Goal: Information Seeking & Learning: Check status

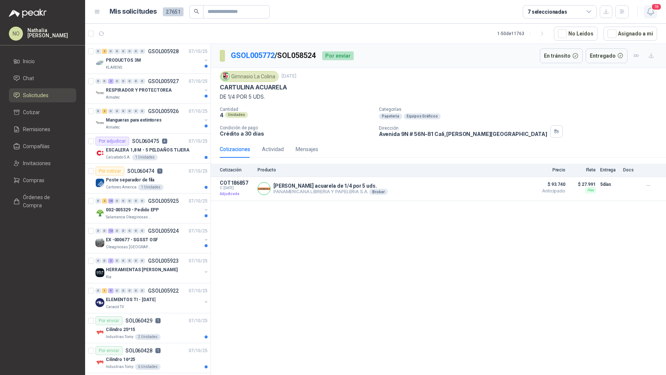
click at [651, 11] on icon "button" at bounding box center [650, 11] width 9 height 9
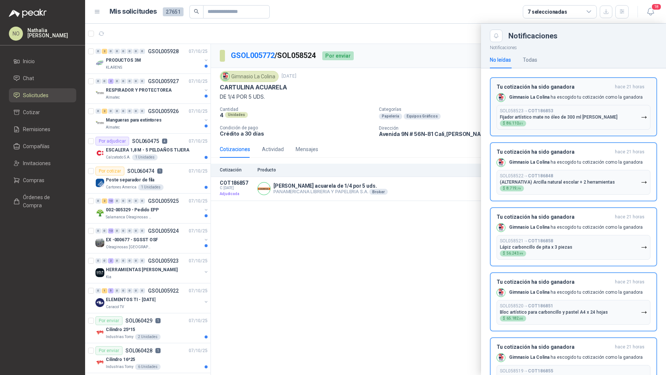
click at [576, 98] on p "Gimnasio La Colina ha escogido tu cotización como la ganadora" at bounding box center [576, 97] width 134 height 6
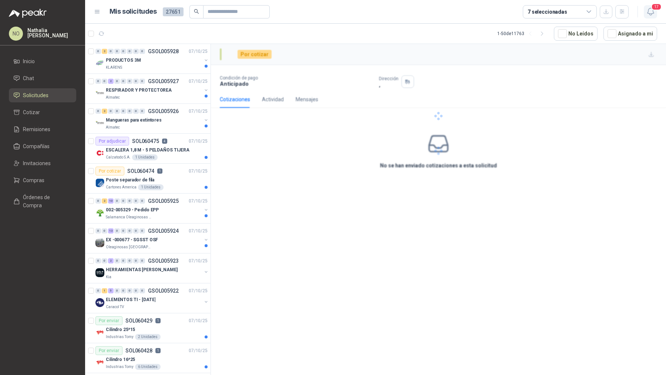
click at [652, 11] on icon "button" at bounding box center [650, 11] width 9 height 9
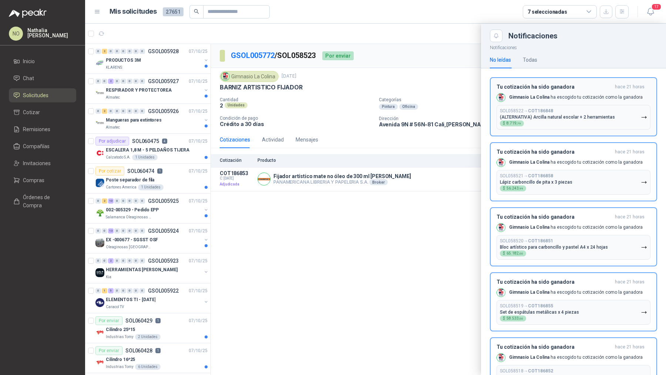
click at [548, 108] on b "COT186848" at bounding box center [540, 110] width 25 height 5
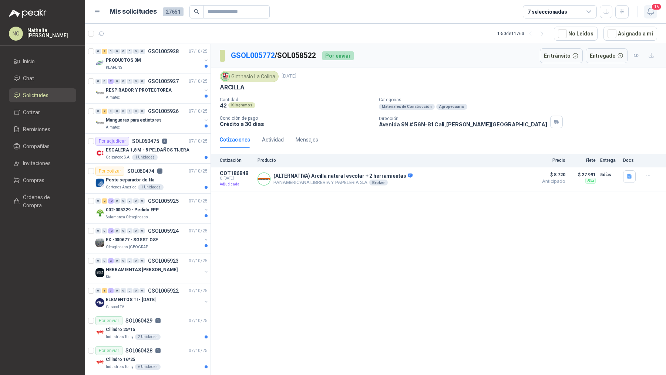
click at [646, 13] on icon "button" at bounding box center [650, 11] width 9 height 9
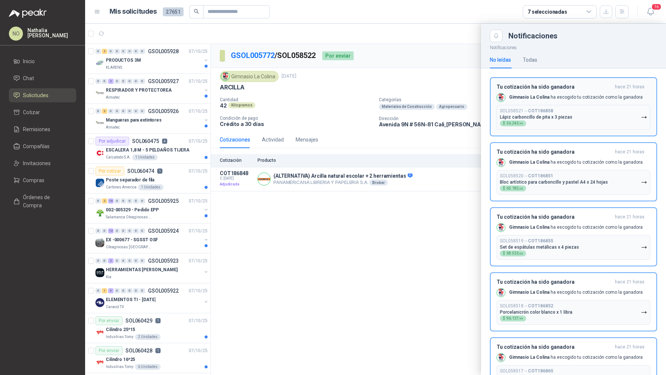
click at [554, 92] on div "Tu cotización ha sido ganadora hace 21 horas Gimnasio La Colina ha escogido tu …" at bounding box center [573, 107] width 154 height 46
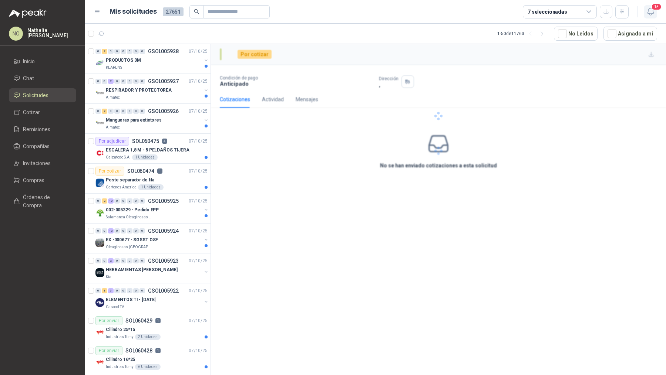
click at [651, 14] on icon "button" at bounding box center [650, 11] width 6 height 7
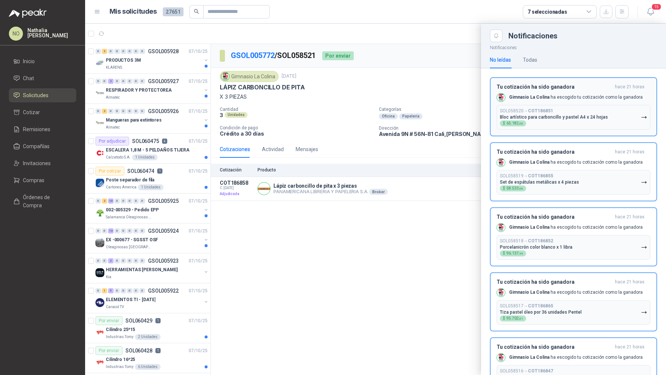
click at [585, 94] on p "Gimnasio La Colina ha escogido tu cotización como la ganadora" at bounding box center [576, 97] width 134 height 6
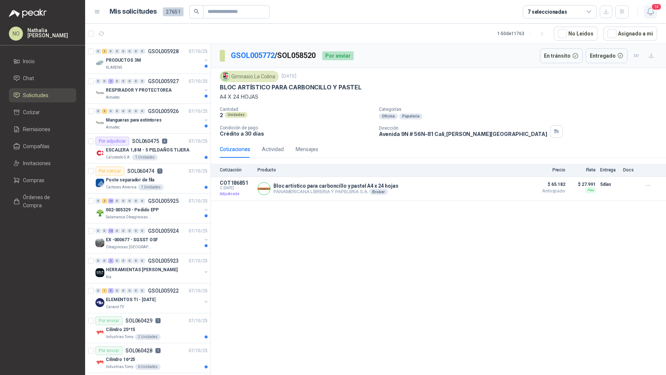
click at [651, 11] on icon "button" at bounding box center [650, 11] width 9 height 9
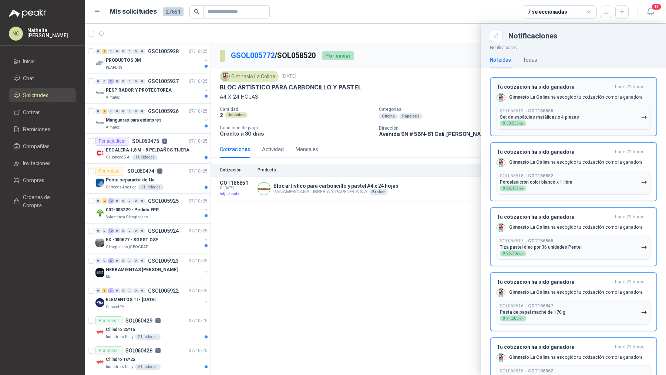
click at [536, 80] on button "Tu cotización ha sido ganadora hace 21 horas Gimnasio La Colina ha escogido tu …" at bounding box center [573, 106] width 167 height 59
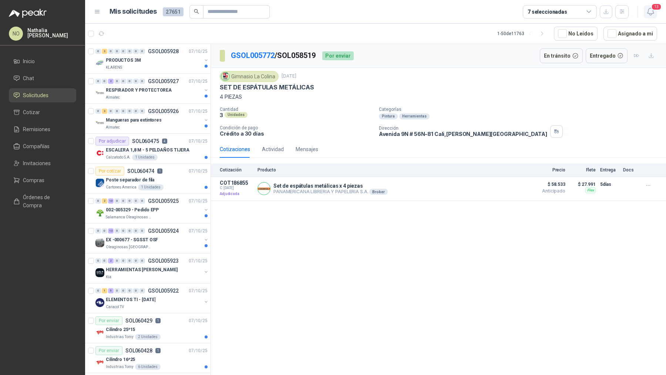
click at [658, 6] on span "13" at bounding box center [656, 6] width 10 height 7
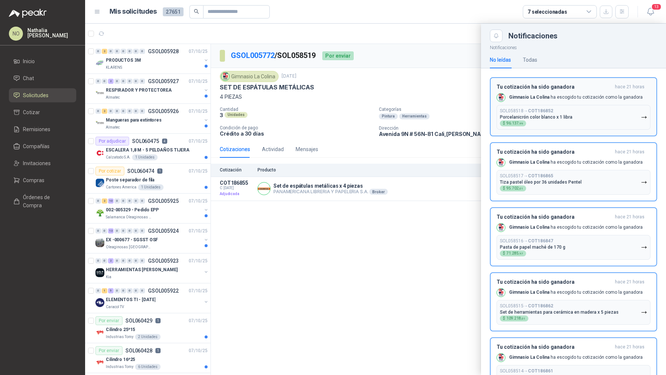
click at [553, 88] on h3 "Tu cotización ha sido ganadora" at bounding box center [553, 87] width 115 height 6
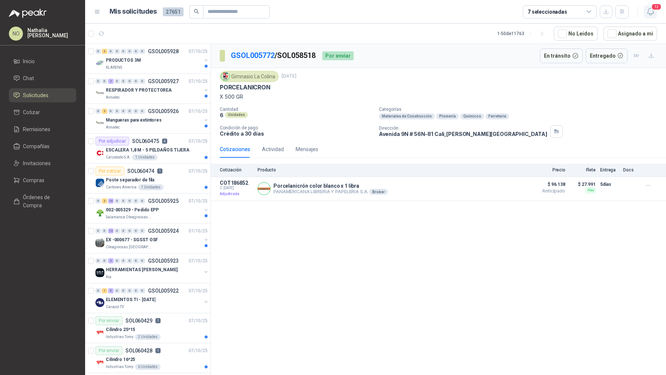
click at [648, 16] on button "12" at bounding box center [649, 11] width 13 height 13
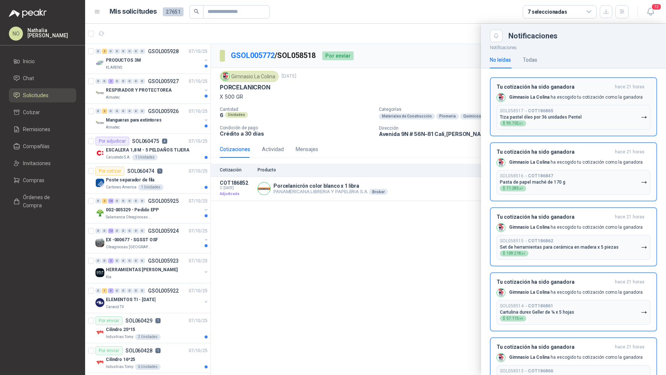
click at [563, 97] on p "Gimnasio La Colina ha escogido tu cotización como la ganadora" at bounding box center [576, 97] width 134 height 6
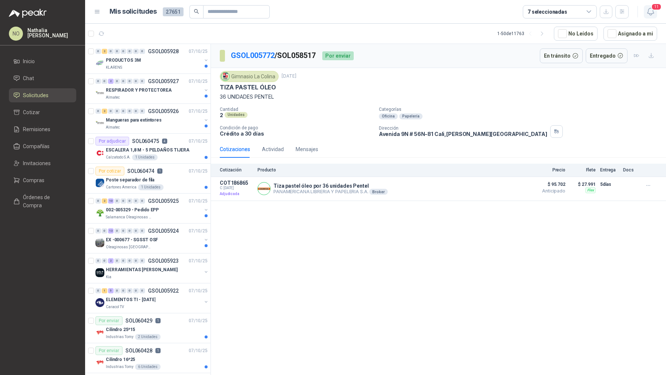
click at [649, 14] on icon "button" at bounding box center [650, 11] width 6 height 7
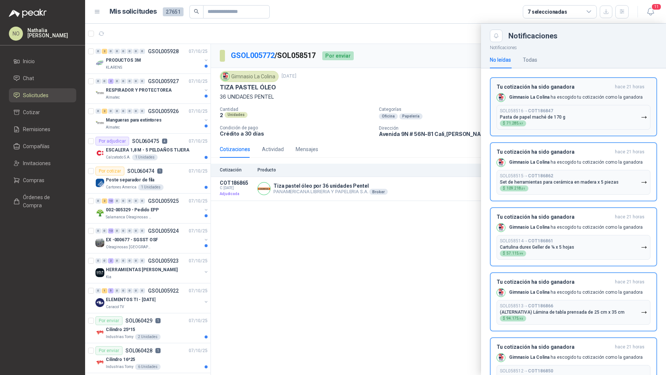
click at [575, 93] on div "Gimnasio La Colina ha escogido tu cotización como la ganadora" at bounding box center [569, 97] width 146 height 9
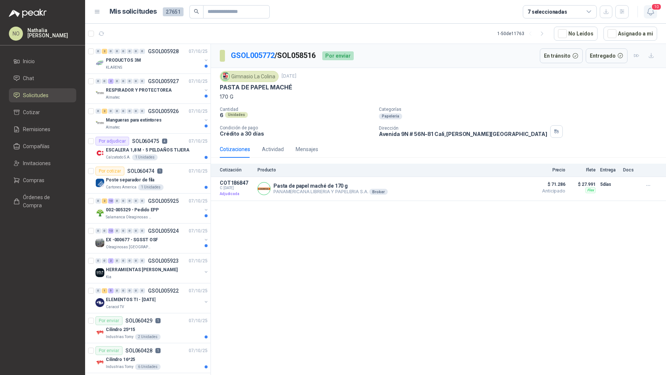
click at [652, 15] on icon "button" at bounding box center [650, 11] width 9 height 9
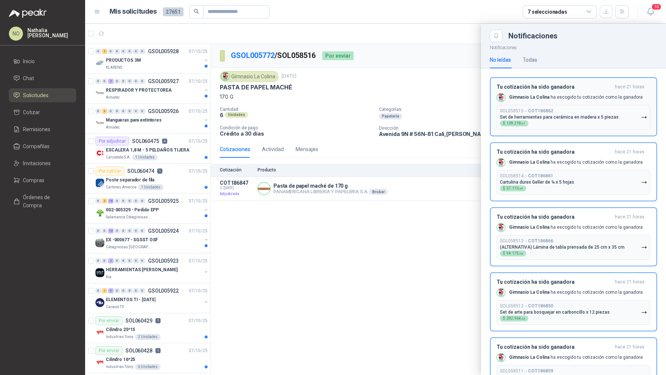
click at [564, 109] on div "SOL058515 → COT186862 Set de herramientas para cerámica en madera x 5 piezas $ …" at bounding box center [559, 117] width 119 height 18
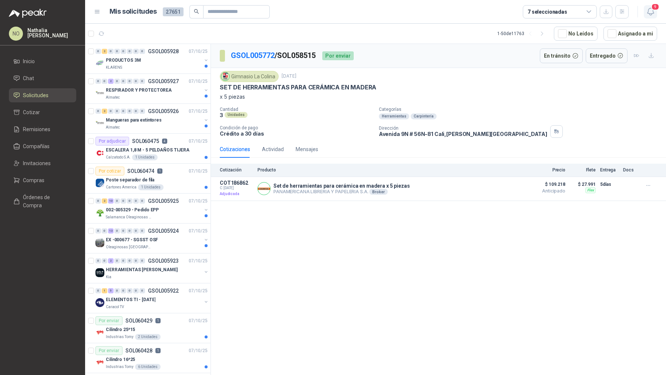
click at [649, 16] on icon "button" at bounding box center [650, 11] width 9 height 9
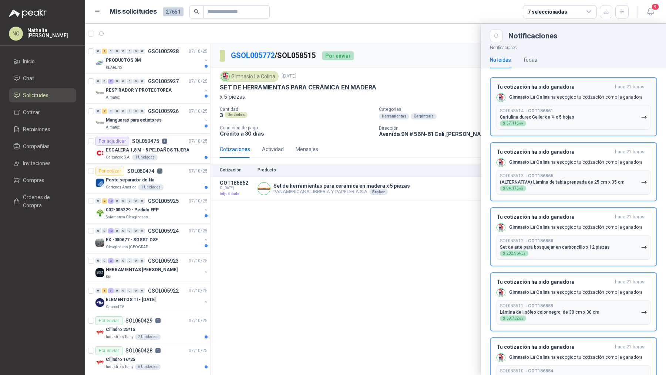
click at [535, 115] on p "Cartulina durex Geller de ¼ x 5 hojas" at bounding box center [537, 117] width 74 height 5
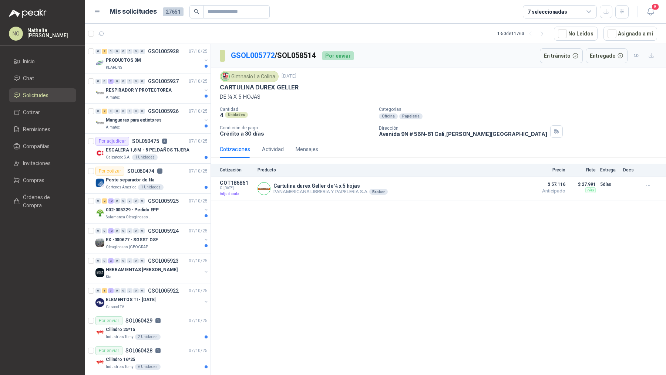
click at [646, 18] on header "Mis solicitudes 27651 7 seleccionadas 8" at bounding box center [375, 12] width 581 height 24
click at [650, 14] on icon "button" at bounding box center [650, 11] width 6 height 7
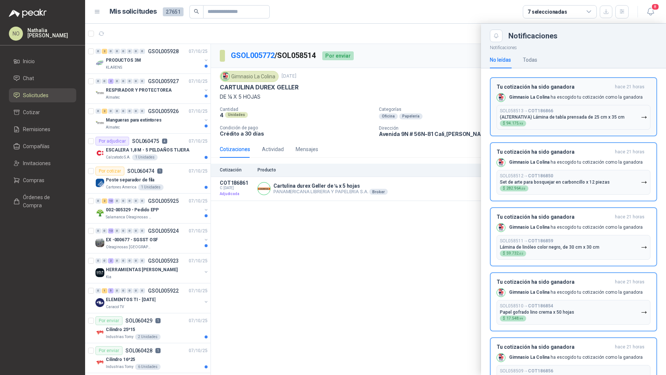
click at [546, 105] on button "SOL058513 → COT186866 (ALTERNATIVA) Lámina de tabla prensada de 25 cm x 35 cm $…" at bounding box center [573, 117] width 154 height 25
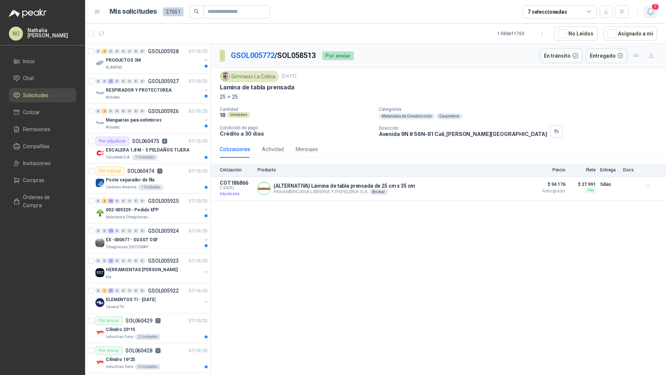
click at [651, 14] on icon "button" at bounding box center [650, 11] width 6 height 7
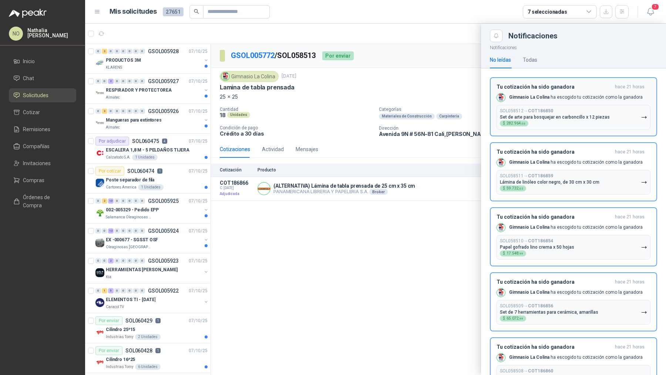
click at [532, 109] on b "COT186850" at bounding box center [540, 110] width 25 height 5
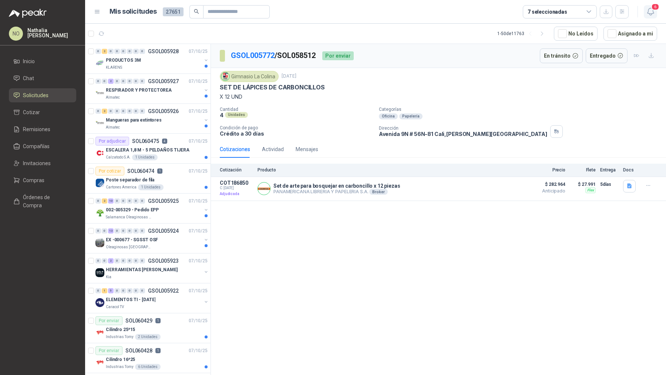
click at [649, 11] on icon "button" at bounding box center [650, 11] width 9 height 9
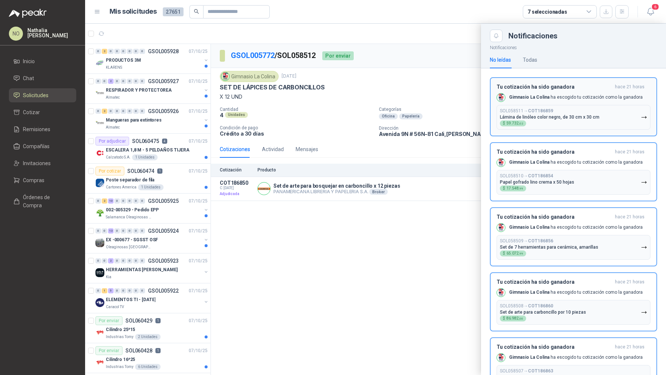
click at [534, 107] on button "SOL058511 → COT186859 Lámina de linóleo color negro, de 30 cm x 30 cm $ 59.732 …" at bounding box center [573, 117] width 154 height 25
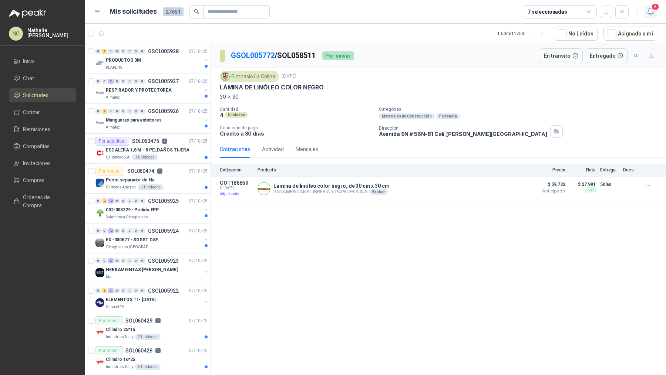
click at [653, 12] on icon "button" at bounding box center [650, 11] width 6 height 7
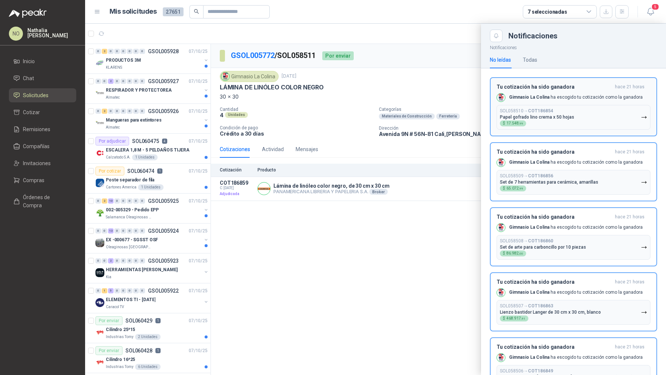
click at [546, 95] on b "Gimnasio La Colina" at bounding box center [529, 97] width 40 height 5
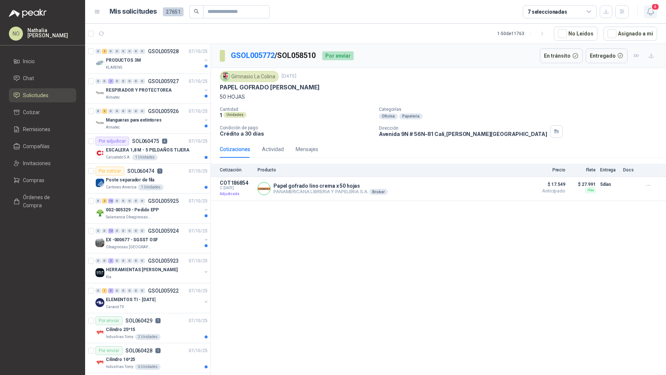
click at [653, 11] on icon "button" at bounding box center [650, 11] width 9 height 9
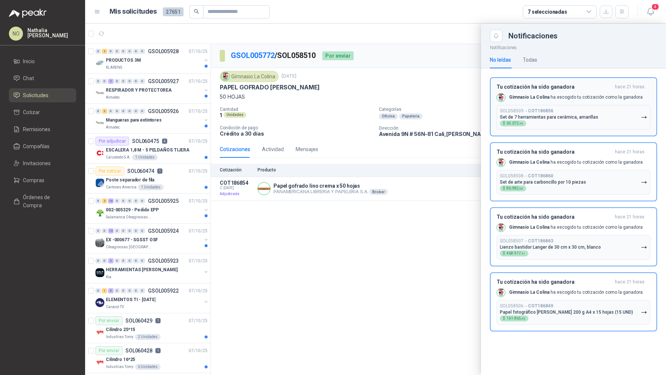
click at [563, 110] on div "SOL058509 → COT186856 Set de 7 herramientas para cerámica, [PERSON_NAME] $ 65.0…" at bounding box center [549, 117] width 98 height 18
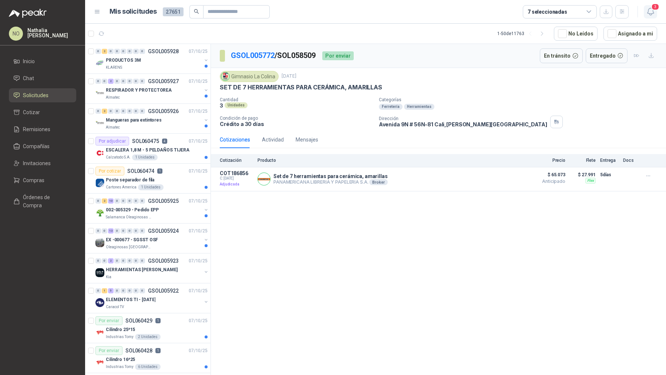
click at [652, 12] on icon "button" at bounding box center [650, 11] width 9 height 9
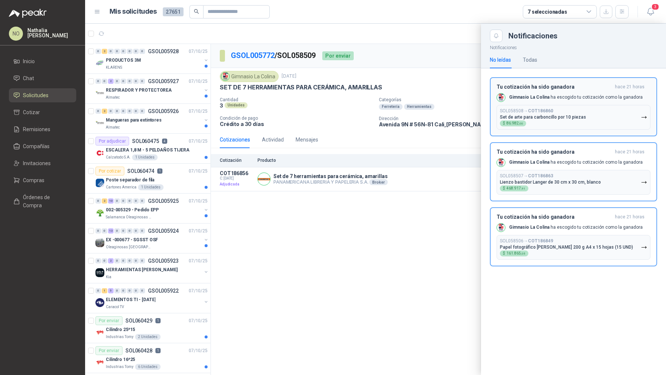
click at [572, 89] on h3 "Tu cotización ha sido ganadora" at bounding box center [553, 87] width 115 height 6
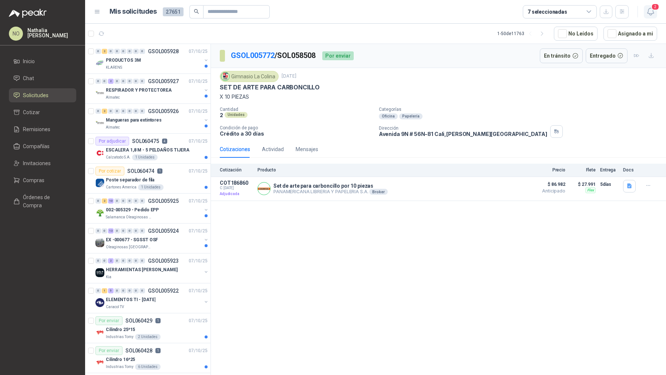
click at [654, 12] on icon "button" at bounding box center [650, 11] width 9 height 9
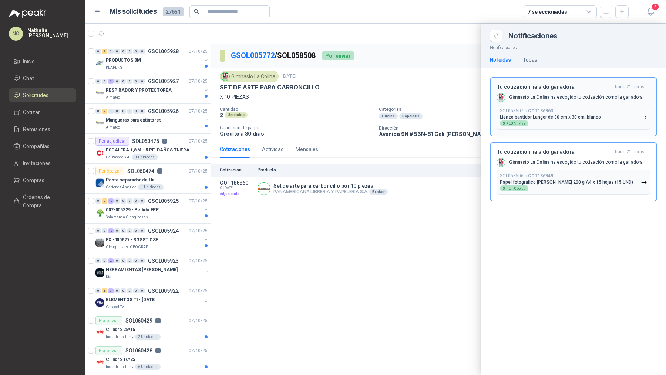
click at [580, 84] on h3 "Tu cotización ha sido ganadora" at bounding box center [553, 87] width 115 height 6
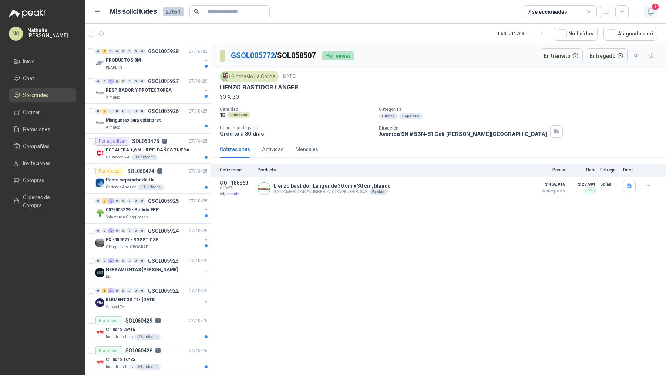
click at [654, 13] on icon "button" at bounding box center [650, 11] width 9 height 9
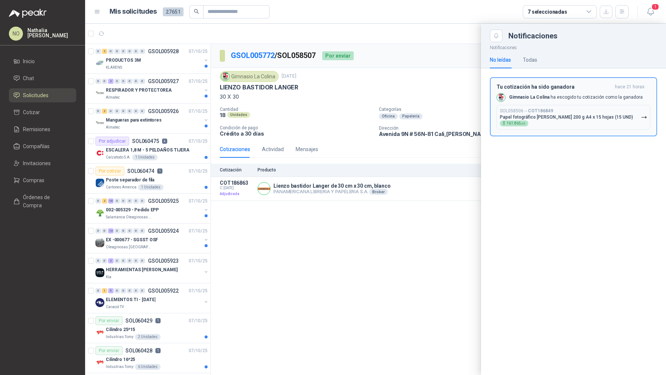
click at [582, 105] on button "SOL058506 → COT186849 Papel fotográfico Matte Láser 200 g A4 x 15 hojas (15 UND…" at bounding box center [573, 117] width 154 height 25
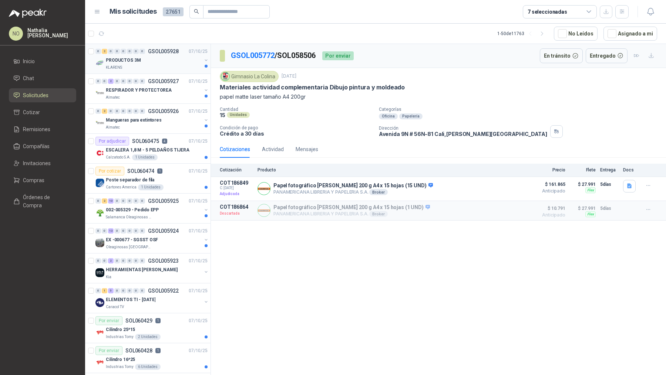
click at [152, 65] on div "KLARENS" at bounding box center [154, 68] width 96 height 6
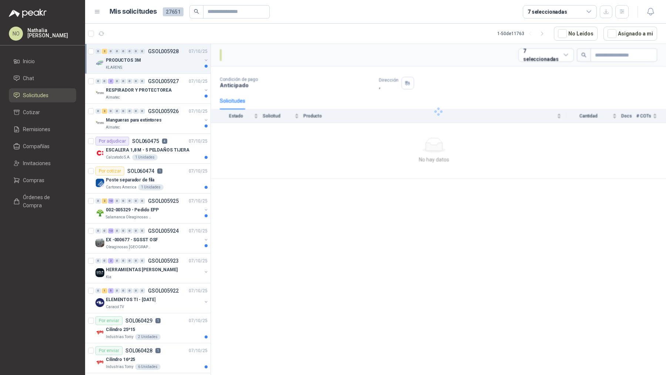
click at [152, 65] on div "KLARENS" at bounding box center [154, 68] width 96 height 6
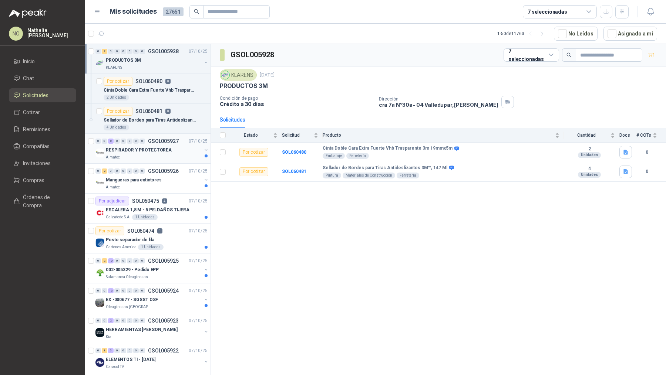
click at [155, 149] on p "RESPIRADOR Y PROTECTOREA" at bounding box center [139, 150] width 66 height 7
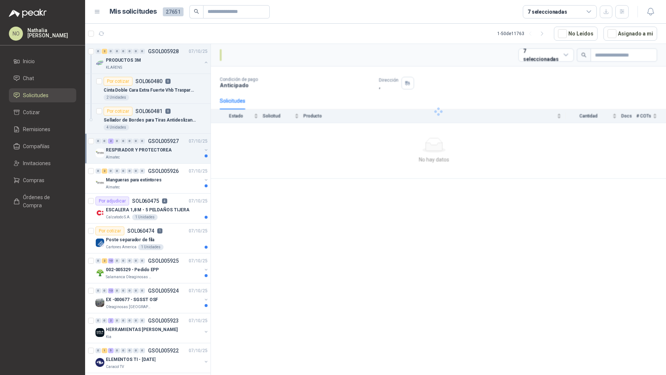
click at [155, 149] on p "RESPIRADOR Y PROTECTOREA" at bounding box center [139, 150] width 66 height 7
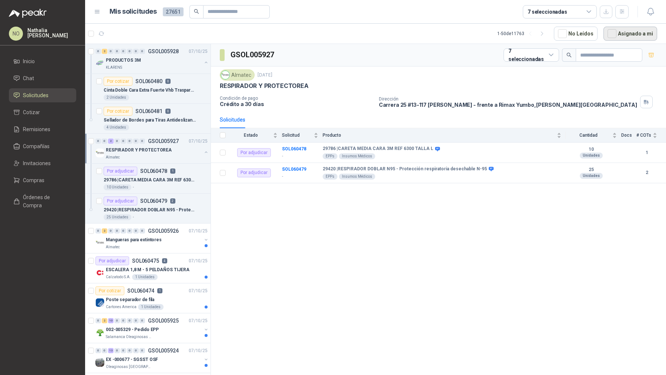
click at [624, 36] on button "Asignado a mi" at bounding box center [630, 34] width 54 height 14
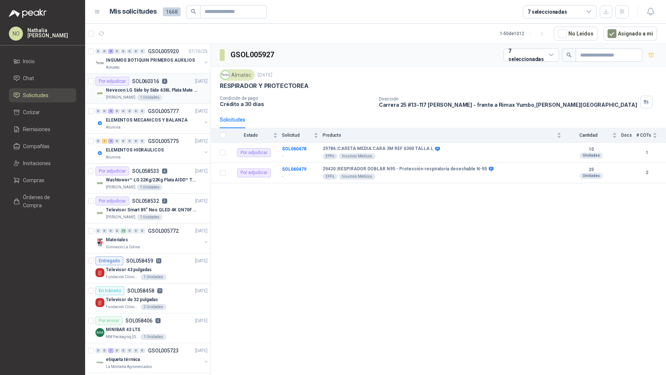
click at [165, 89] on p "Nevecon LG Side by Side 638L Plata Mate Disp. de agua/hielo MOD GS66SPY" at bounding box center [152, 90] width 92 height 7
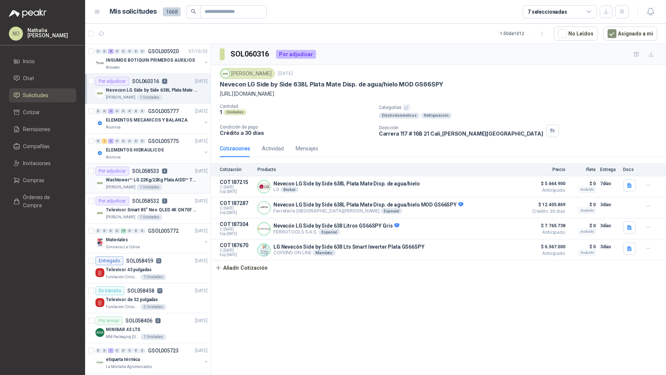
click at [182, 187] on div "[PERSON_NAME] 1 Unidades" at bounding box center [157, 188] width 102 height 6
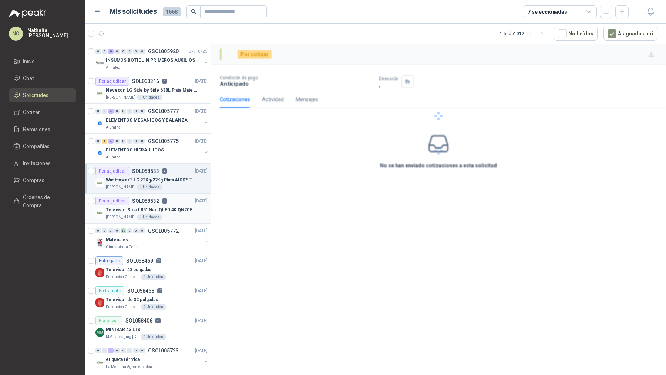
click at [171, 208] on p "Televisor Smart 85” Neo QLED 4K QN70F (2025) Modelo QN85QN70FAKXZL" at bounding box center [152, 210] width 92 height 7
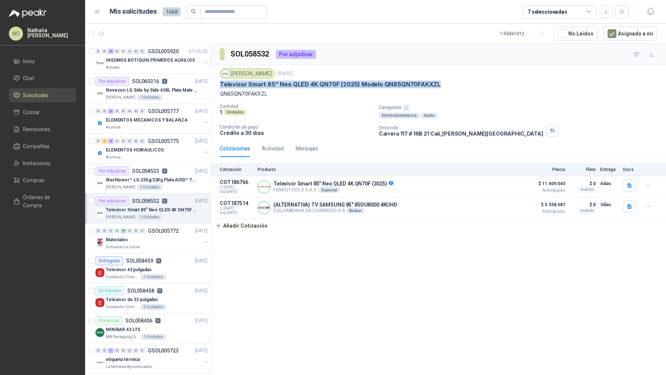
drag, startPoint x: 221, startPoint y: 84, endPoint x: 494, endPoint y: 84, distance: 272.9
click at [494, 84] on div "Televisor Smart 85” Neo QLED 4K QN70F (2025) Modelo QN85QN70FAKXZL" at bounding box center [438, 85] width 437 height 8
copy p "Televisor Smart 85” Neo QLED 4K QN70F (2025) Modelo QN85QN70FAKXZL"
click at [173, 124] on div "ELEMENTOS MECANICOS Y BALANZA" at bounding box center [154, 120] width 96 height 9
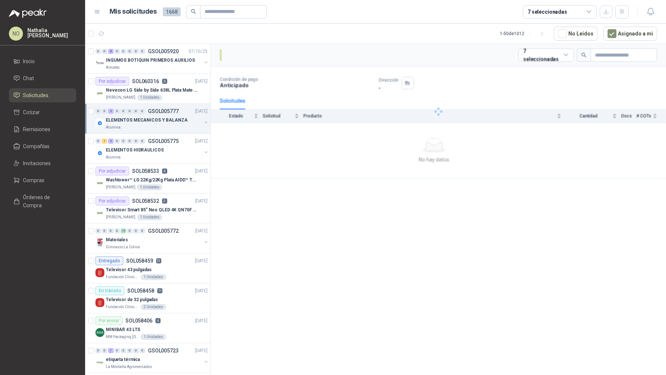
click at [173, 124] on div "ELEMENTOS MECANICOS Y BALANZA" at bounding box center [154, 120] width 96 height 9
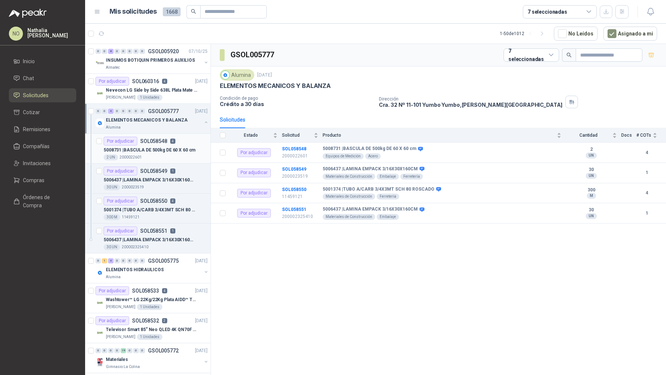
click at [166, 152] on p "5008731 | BASCULA DE 500kg DE 60 X 60 cm" at bounding box center [150, 150] width 92 height 7
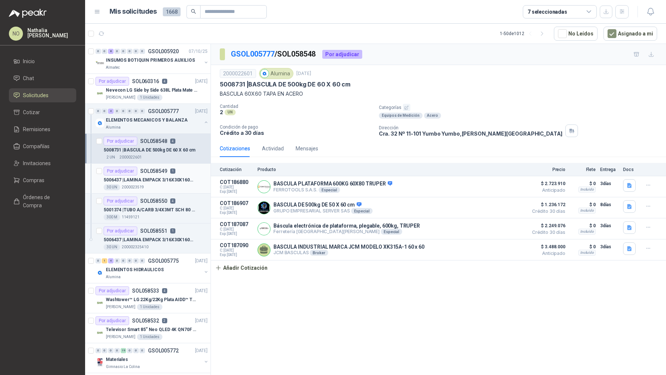
click at [164, 169] on p "SOL058549" at bounding box center [153, 171] width 27 height 5
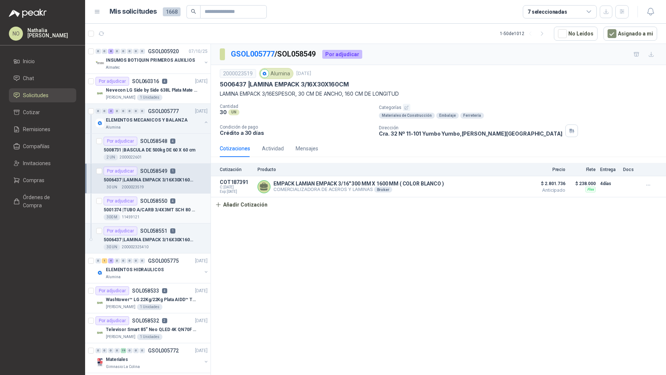
click at [163, 206] on div "5001374 | TUBO A/CARB 3/4X3MT SCH 80 ROSCADO" at bounding box center [156, 210] width 104 height 9
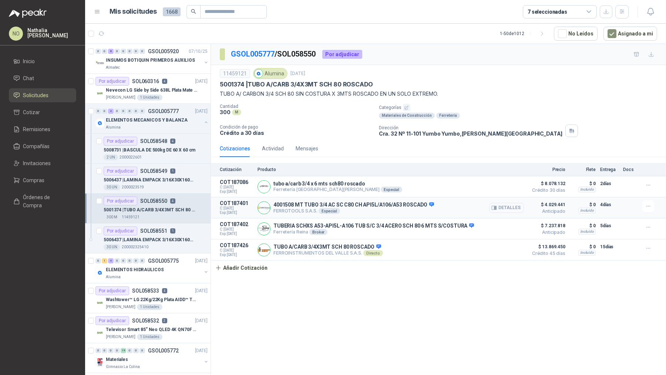
click at [520, 206] on button "Detalles" at bounding box center [506, 208] width 35 height 10
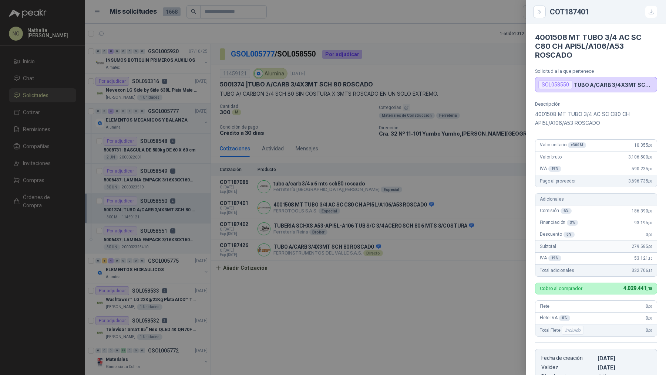
click at [436, 203] on div at bounding box center [333, 187] width 666 height 375
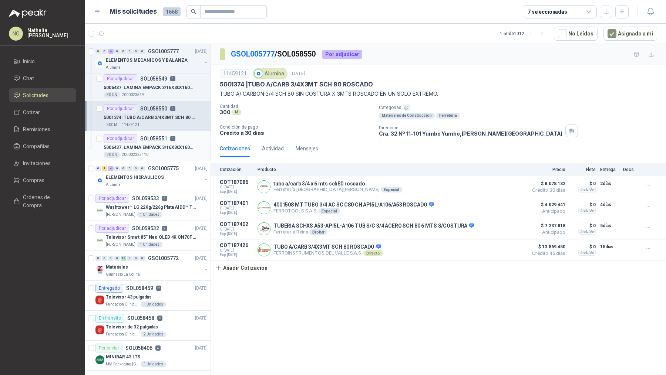
scroll to position [95, 0]
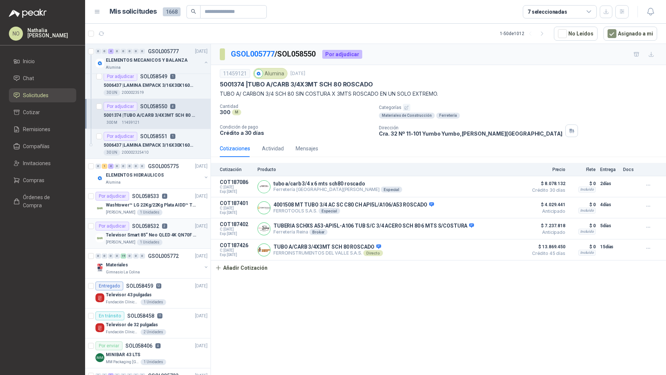
click at [162, 219] on article "Por adjudicar SOL058532 2 [DATE] Televisor Smart 85” Neo QLED 4K QN70F (2025) M…" at bounding box center [147, 234] width 125 height 30
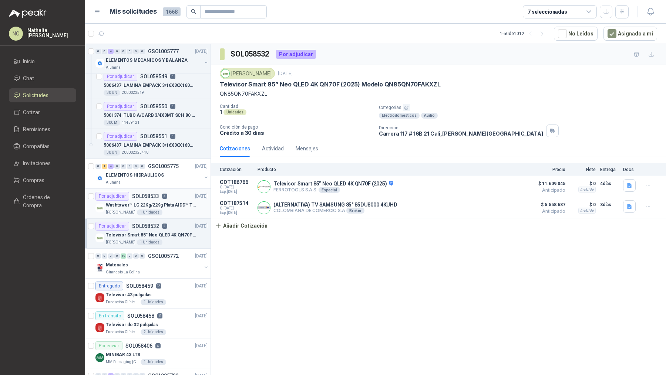
click at [168, 204] on p "Washtower™ LG 22Kg/22Kg Plata AIDD™ ThinQ™ Steam™ WK22VS6P" at bounding box center [152, 205] width 92 height 7
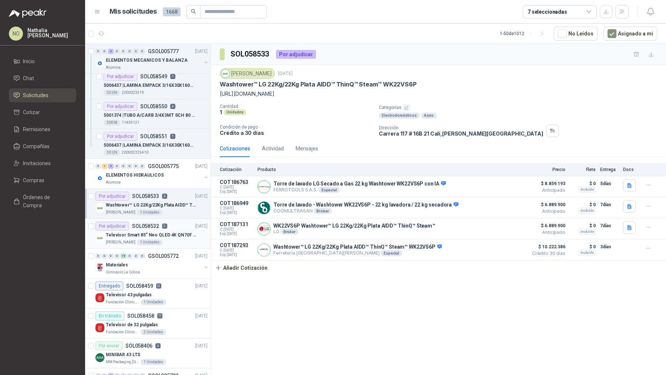
click at [170, 232] on p "Televisor Smart 85” Neo QLED 4K QN70F (2025) Modelo QN85QN70FAKXZL" at bounding box center [152, 235] width 92 height 7
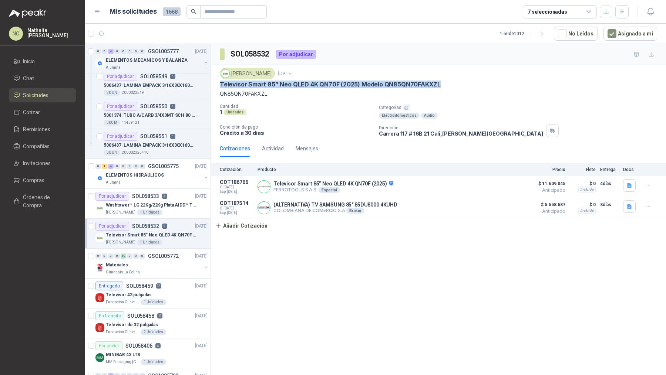
drag, startPoint x: 220, startPoint y: 84, endPoint x: 439, endPoint y: 84, distance: 219.3
click at [439, 84] on div "Televisor Smart 85” Neo QLED 4K QN70F (2025) Modelo QN85QN70FAKXZL" at bounding box center [438, 85] width 437 height 8
copy p "Televisor Smart 85” Neo QLED 4K QN70F (2025) Modelo QN85QN70FAKXZL"
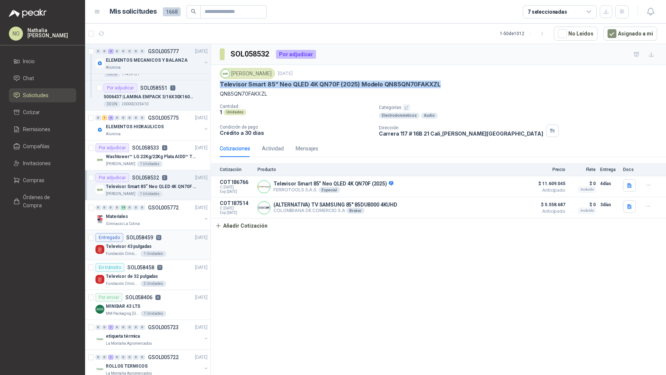
scroll to position [159, 0]
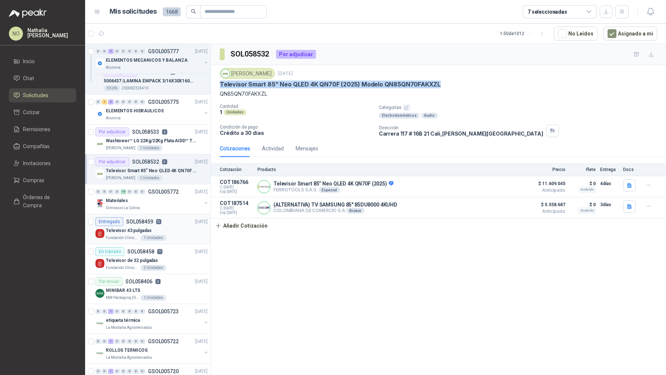
click at [170, 290] on div "MINIBAR 43 LTS" at bounding box center [157, 290] width 102 height 9
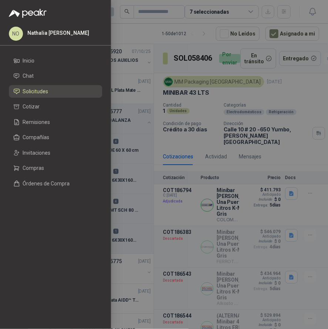
click at [308, 11] on div at bounding box center [164, 164] width 328 height 329
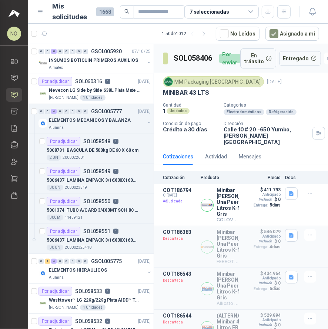
click at [308, 11] on icon "button" at bounding box center [312, 11] width 9 height 9
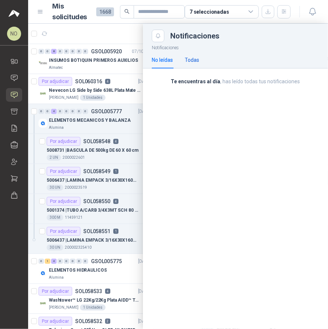
click at [194, 61] on div "Todas" at bounding box center [192, 60] width 14 height 8
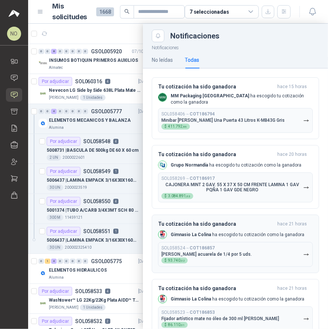
click at [216, 234] on p "Gimnasio La Colina ha escogido tu cotización como la ganadora" at bounding box center [237, 235] width 134 height 6
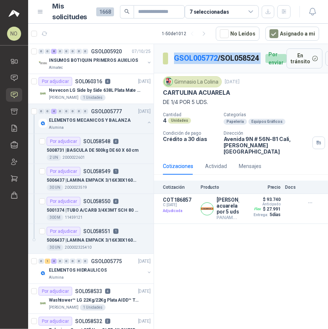
drag, startPoint x: 172, startPoint y: 54, endPoint x: 222, endPoint y: 54, distance: 49.9
click at [222, 54] on div "GSOL005772 / SOL058524 Por enviar" at bounding box center [225, 58] width 124 height 20
drag, startPoint x: 171, startPoint y: 51, endPoint x: 216, endPoint y: 52, distance: 45.1
click at [216, 53] on section "GSOL005772 / SOL058524" at bounding box center [211, 59] width 97 height 12
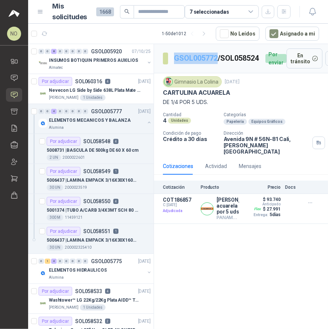
copy link "GSOL005772"
click at [188, 54] on link "GSOL005772" at bounding box center [196, 58] width 44 height 9
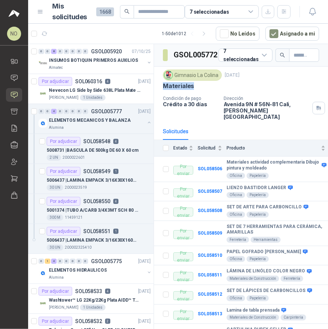
drag, startPoint x: 162, startPoint y: 87, endPoint x: 191, endPoint y: 87, distance: 28.8
click at [191, 87] on p "Materiales" at bounding box center [178, 86] width 31 height 8
copy p "Materiales"
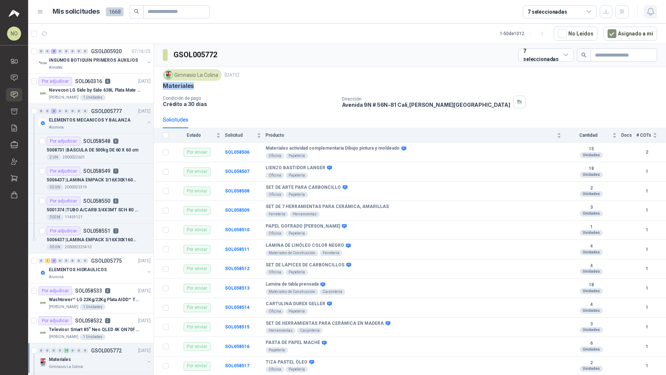
click at [649, 16] on icon "button" at bounding box center [650, 11] width 9 height 9
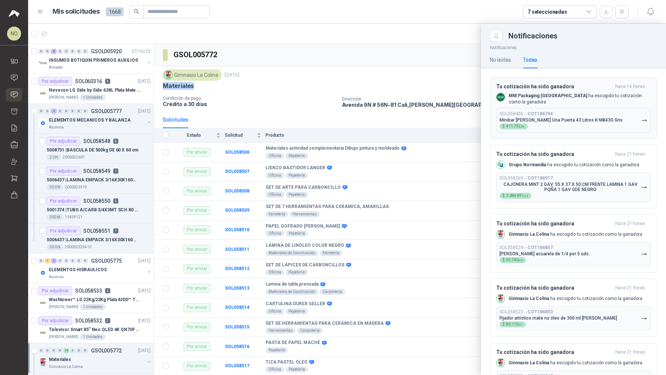
click at [568, 108] on button "SOL058406 → COT186794 Minibar [PERSON_NAME] Una Puerta 43 Litros K-MB43G Gris $…" at bounding box center [573, 120] width 155 height 25
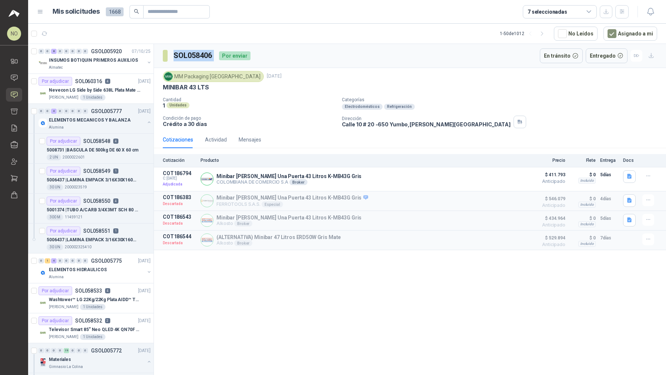
drag, startPoint x: 174, startPoint y: 55, endPoint x: 222, endPoint y: 55, distance: 47.7
click at [222, 55] on div "SOL058406 Por enviar" at bounding box center [207, 55] width 88 height 15
copy h3 "SOL058406"
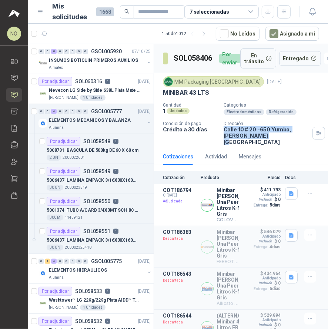
drag, startPoint x: 222, startPoint y: 129, endPoint x: 246, endPoint y: 133, distance: 24.8
click at [246, 133] on p "[STREET_ADDRESS][PERSON_NAME]" at bounding box center [266, 135] width 86 height 19
copy p "[STREET_ADDRESS][PERSON_NAME]"
drag, startPoint x: 174, startPoint y: 81, endPoint x: 219, endPoint y: 79, distance: 45.5
click at [220, 79] on div "MM Packaging [GEOGRAPHIC_DATA]" at bounding box center [213, 81] width 101 height 11
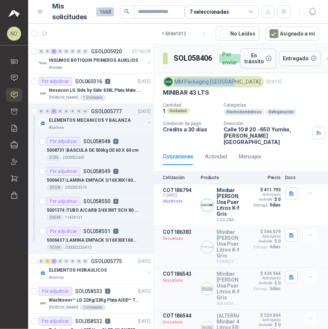
drag, startPoint x: 175, startPoint y: 81, endPoint x: 231, endPoint y: 81, distance: 56.2
click at [231, 81] on div "MM Packaging [GEOGRAPHIC_DATA]" at bounding box center [213, 81] width 101 height 11
copy div "MM Packaging [GEOGRAPHIC_DATA]"
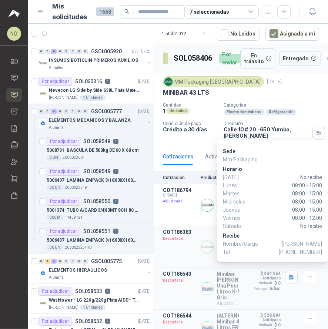
drag, startPoint x: 294, startPoint y: 251, endPoint x: 319, endPoint y: 251, distance: 24.8
click at [319, 251] on span "[PHONE_NUMBER]" at bounding box center [299, 252] width 43 height 8
drag, startPoint x: 294, startPoint y: 253, endPoint x: 321, endPoint y: 252, distance: 27.4
click at [321, 252] on span "[PHONE_NUMBER]" at bounding box center [299, 252] width 43 height 8
copy span "3104109330"
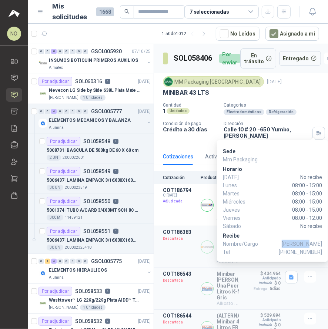
drag, startPoint x: 299, startPoint y: 242, endPoint x: 321, endPoint y: 243, distance: 21.8
click at [321, 243] on span "[PERSON_NAME]" at bounding box center [301, 244] width 40 height 8
copy span "[PERSON_NAME]"
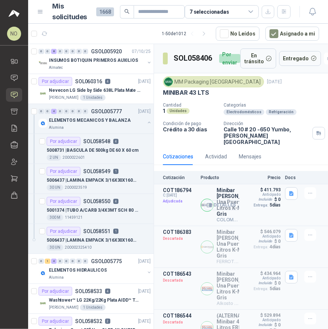
click at [215, 210] on button "Detalles" at bounding box center [221, 205] width 35 height 10
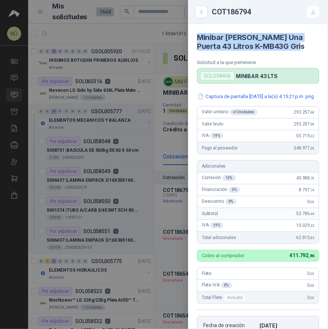
drag, startPoint x: 197, startPoint y: 35, endPoint x: 308, endPoint y: 49, distance: 111.8
click at [308, 49] on h4 "Minibar [PERSON_NAME] Una Puerta 43 Litros K-MB43G Gris" at bounding box center [258, 42] width 122 height 18
copy h4 "Minibar [PERSON_NAME] Una Puerta 43 Litros K-MB43G Gris"
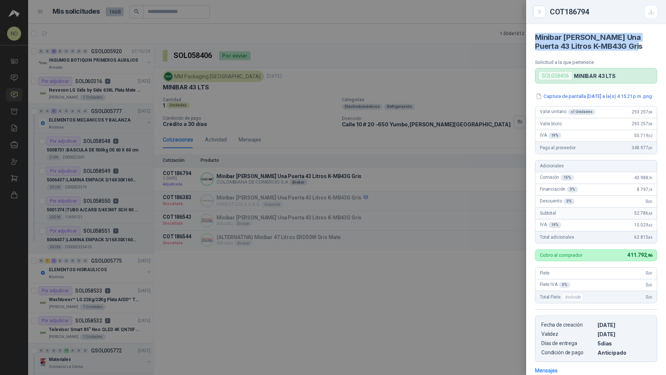
click at [300, 95] on div at bounding box center [333, 187] width 666 height 375
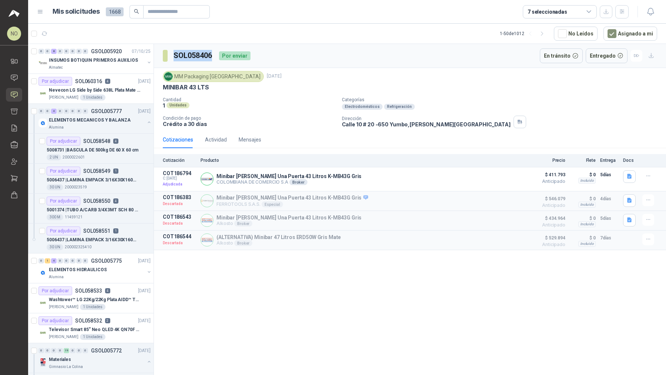
drag, startPoint x: 173, startPoint y: 57, endPoint x: 212, endPoint y: 57, distance: 38.5
click at [212, 57] on h3 "SOL058406" at bounding box center [193, 55] width 40 height 11
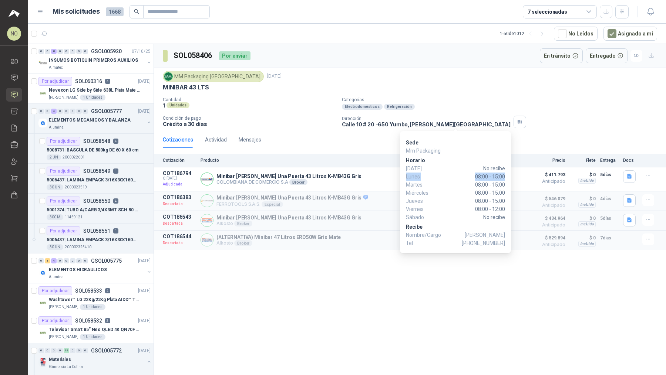
drag, startPoint x: 406, startPoint y: 178, endPoint x: 509, endPoint y: 179, distance: 102.8
click at [510, 179] on div "Sede Mm Packaging [PERSON_NAME][DATE] No recibe [DATE] 08:00 - 15:00 [DATE] 08:…" at bounding box center [455, 192] width 111 height 122
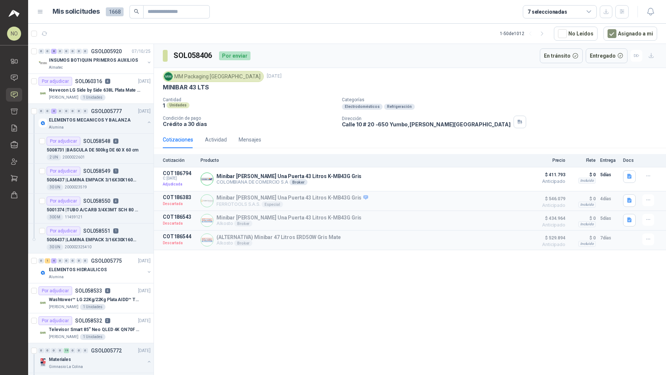
click at [564, 317] on div "SOL058406 Por enviar En tránsito Entregado MM Packaging [GEOGRAPHIC_DATA] [DATE…" at bounding box center [410, 211] width 512 height 334
click at [632, 176] on icon "button" at bounding box center [629, 176] width 6 height 6
click at [603, 162] on button "Captura de pantalla [DATE] a la(s) 4.15.21 p.m..png" at bounding box center [572, 159] width 118 height 8
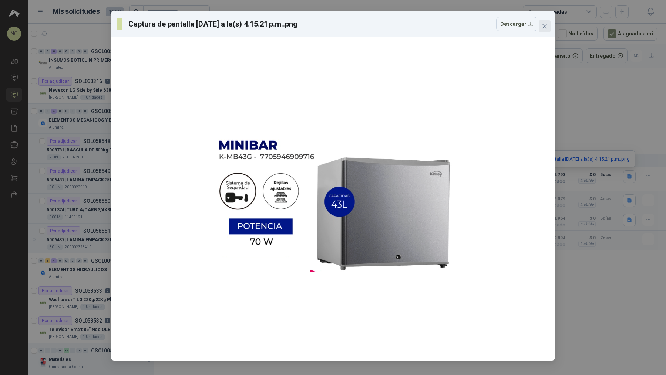
click at [541, 27] on icon "close" at bounding box center [544, 26] width 6 height 6
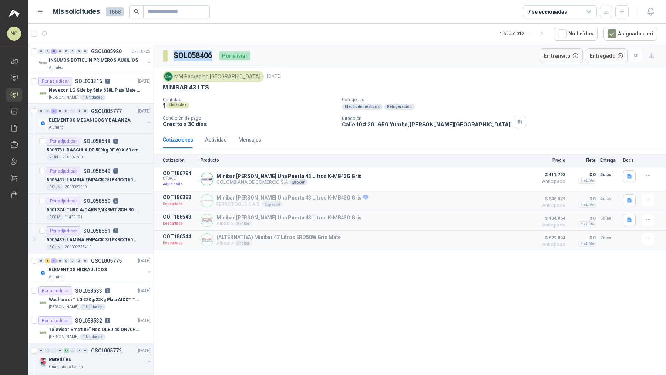
drag, startPoint x: 173, startPoint y: 55, endPoint x: 215, endPoint y: 55, distance: 41.4
click at [215, 55] on div "SOL058406 Por enviar" at bounding box center [207, 55] width 88 height 15
click at [109, 114] on div "0 0 4 0 0 0 0 0 GSOL005777 [DATE]" at bounding box center [95, 111] width 114 height 9
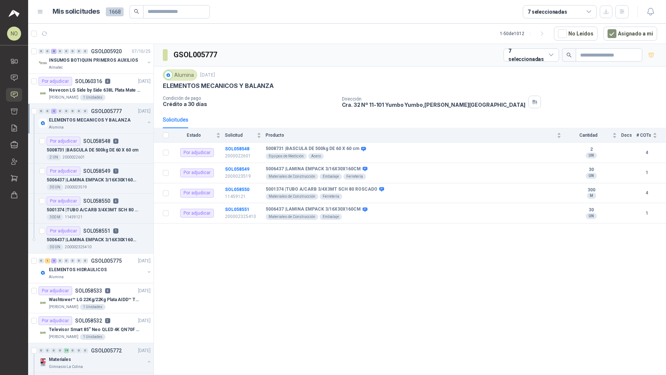
click at [109, 114] on div "0 0 4 0 0 0 0 0 GSOL005777 [DATE]" at bounding box center [95, 111] width 114 height 9
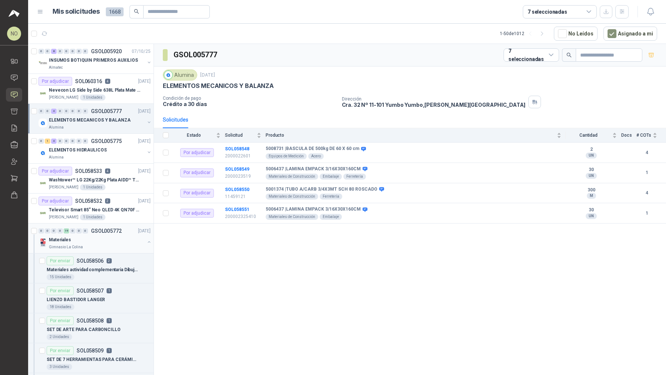
click at [112, 236] on div "Materiales" at bounding box center [97, 240] width 96 height 9
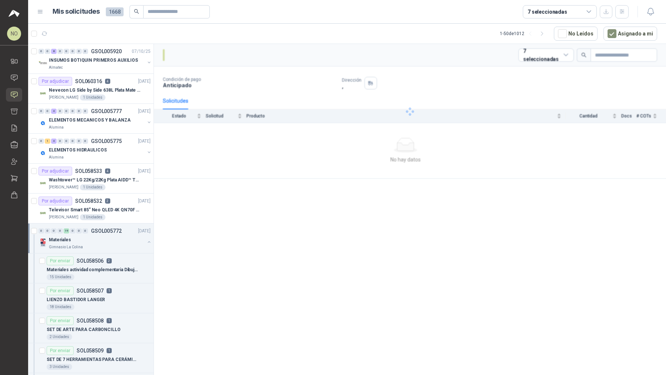
click at [112, 236] on div "Materiales" at bounding box center [97, 240] width 96 height 9
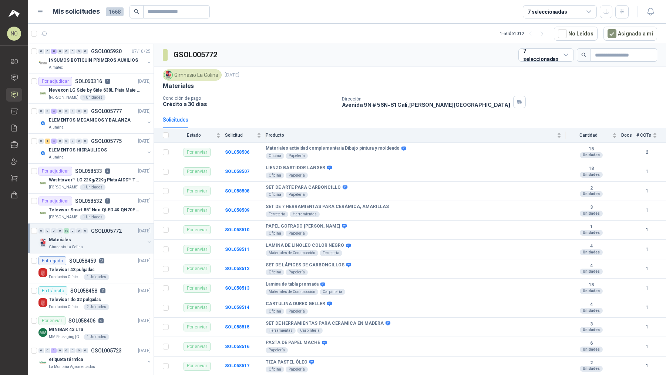
scroll to position [2, 0]
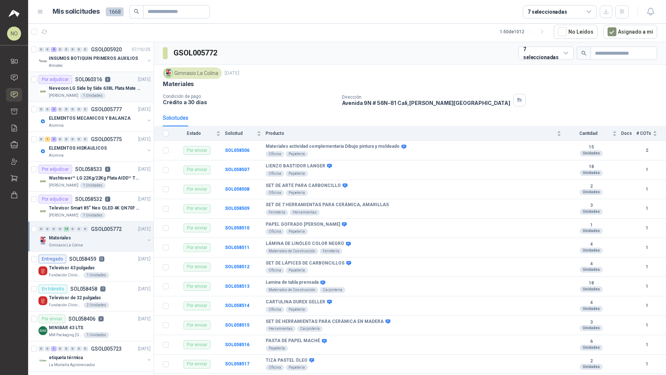
click at [107, 91] on p "Nevecon LG Side by Side 638L Plata Mate Disp. de agua/hielo MOD GS66SPY" at bounding box center [95, 88] width 92 height 7
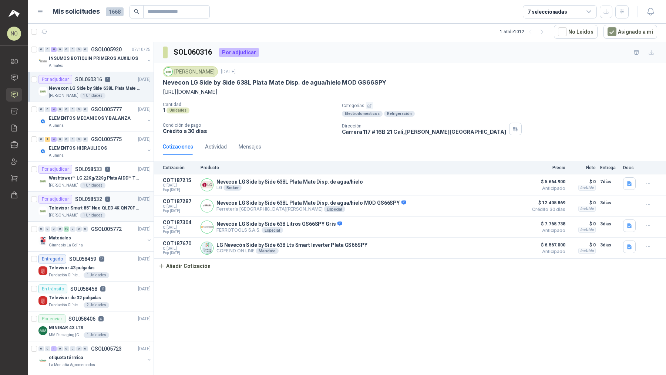
click at [108, 201] on div "Por adjudicar SOL058532 2" at bounding box center [74, 199] width 72 height 9
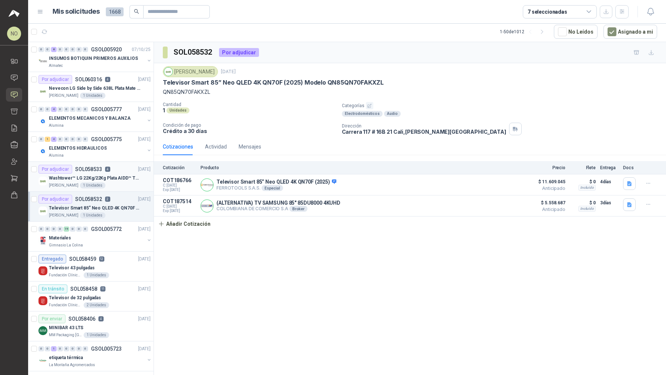
click at [117, 186] on div "[PERSON_NAME] 1 Unidades" at bounding box center [100, 186] width 102 height 6
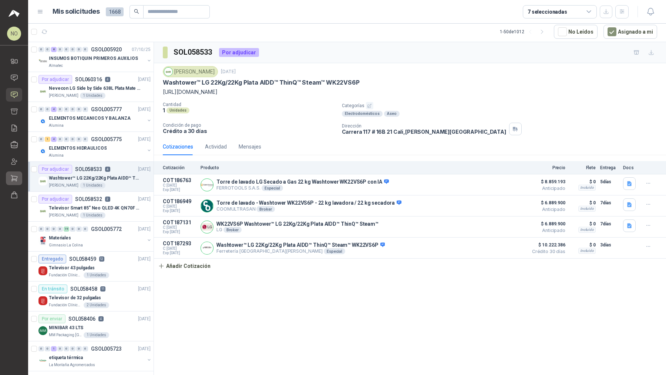
click at [17, 183] on link "Compras" at bounding box center [14, 179] width 16 height 14
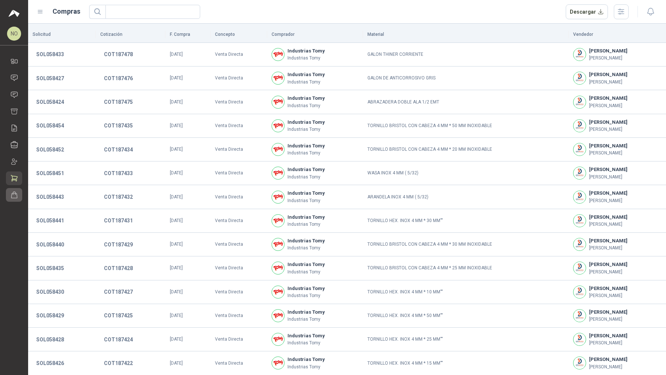
click at [15, 198] on icon at bounding box center [14, 195] width 6 height 6
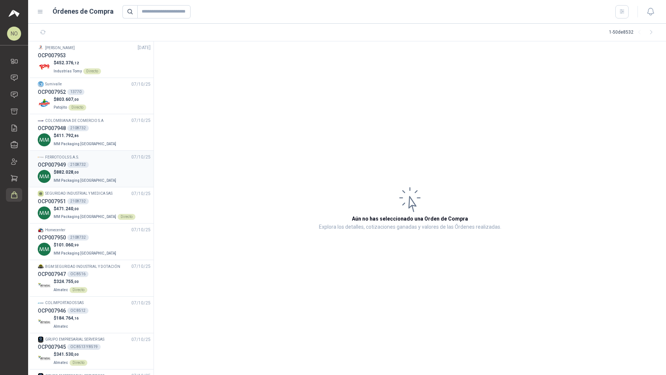
click at [124, 154] on div "FERROTOOLS S.A.S. [DATE]" at bounding box center [94, 157] width 113 height 7
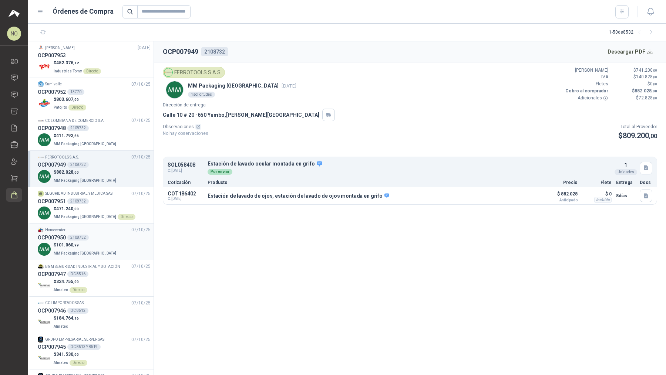
click at [120, 242] on div "$ 101.060 ,99 MM Packaging [GEOGRAPHIC_DATA]" at bounding box center [94, 249] width 113 height 15
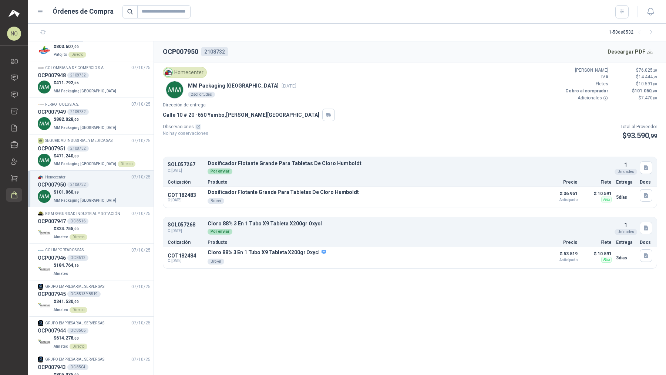
scroll to position [58, 0]
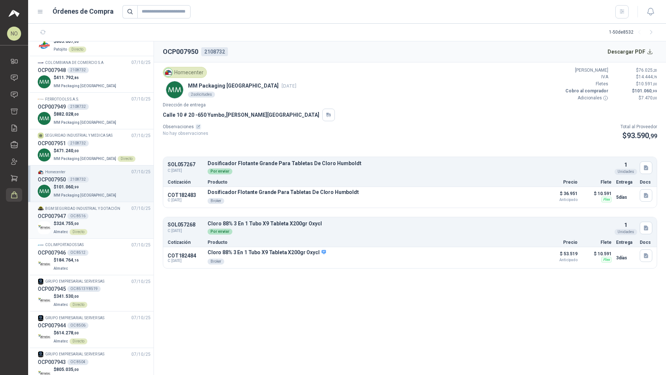
click at [117, 220] on div "$ 324.755 ,00 Almatec Directo" at bounding box center [94, 227] width 113 height 15
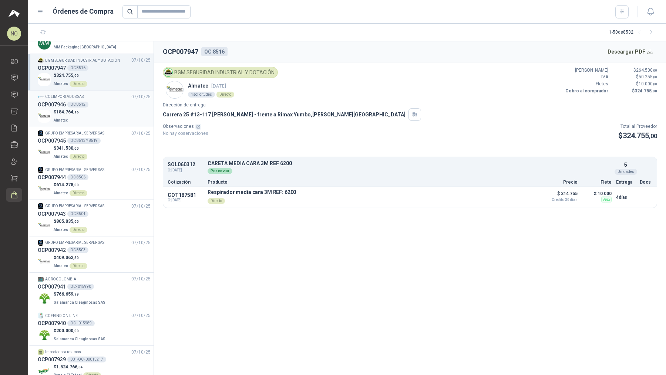
scroll to position [207, 0]
click at [114, 286] on div "OCP007941 OC- 015990" at bounding box center [94, 286] width 113 height 8
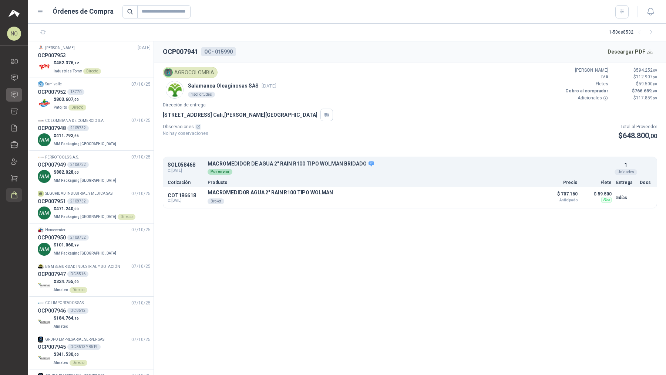
click at [15, 91] on icon at bounding box center [14, 95] width 8 height 8
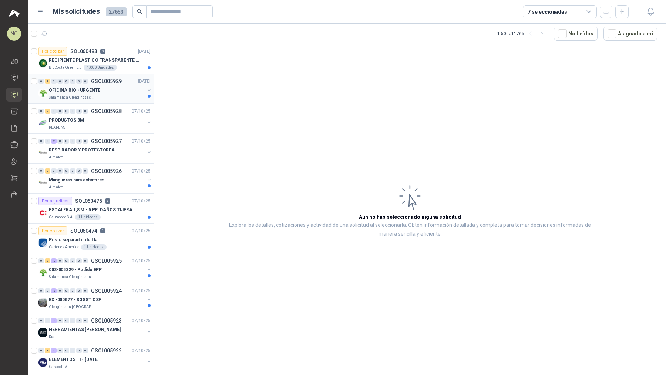
click at [114, 86] on div "OFICINA RIO - URGENTE" at bounding box center [97, 90] width 96 height 9
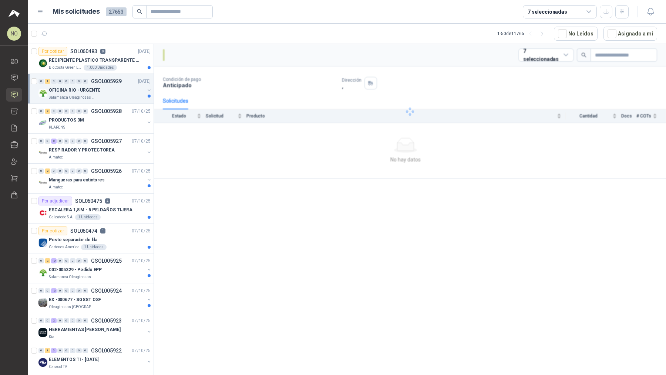
click at [114, 86] on div "OFICINA RIO - URGENTE" at bounding box center [97, 90] width 96 height 9
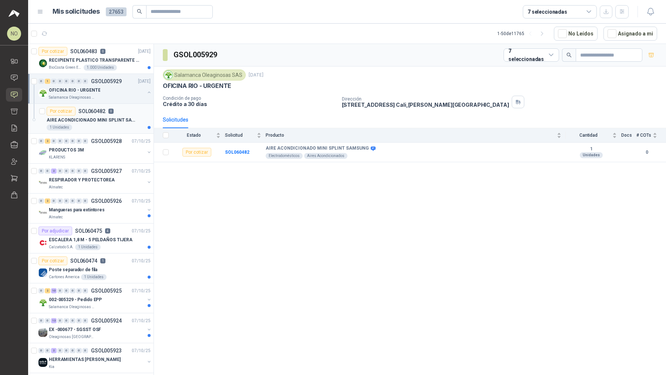
click at [118, 110] on div "Por cotizar SOL060482 0" at bounding box center [99, 111] width 104 height 9
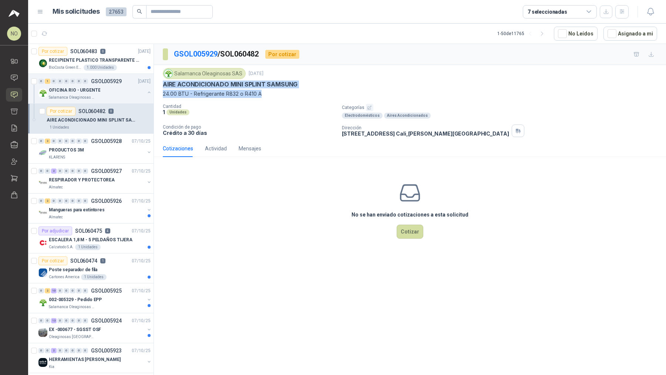
drag, startPoint x: 163, startPoint y: 84, endPoint x: 298, endPoint y: 91, distance: 135.1
click at [298, 91] on div "Salamanca Oleaginosas SAS [DATE] AIRE ACONDICIONADO MINI SPLINT SAMSUNG 24.00 B…" at bounding box center [410, 83] width 494 height 30
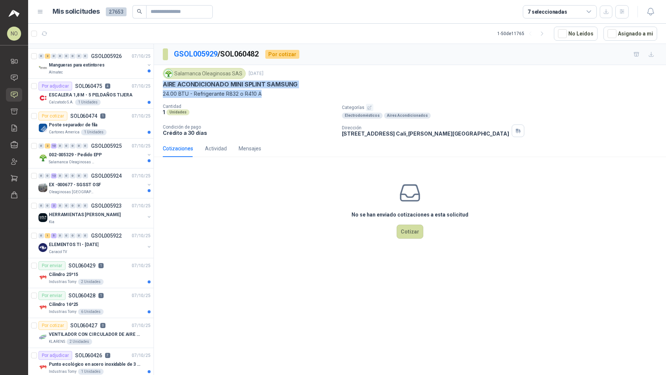
scroll to position [162, 0]
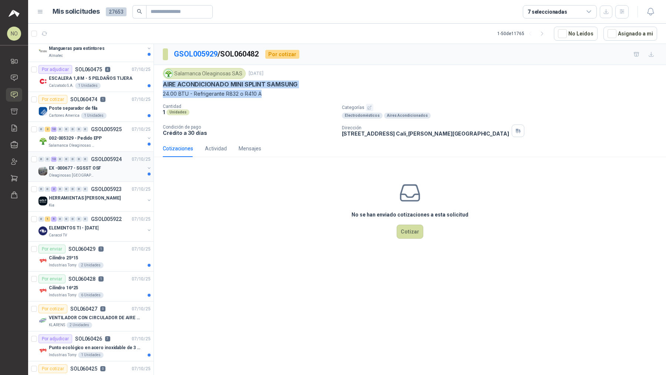
click at [111, 167] on div "EX -000677 - SGSST OSF" at bounding box center [97, 168] width 96 height 9
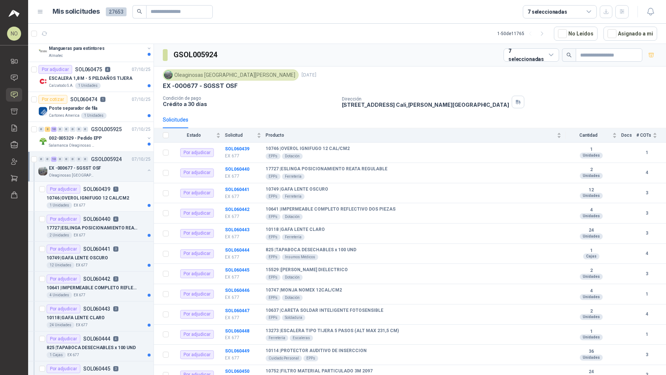
click at [106, 195] on p "10746 | OVEROL IGNIFUGO 12 CAL/CM2" at bounding box center [88, 198] width 82 height 7
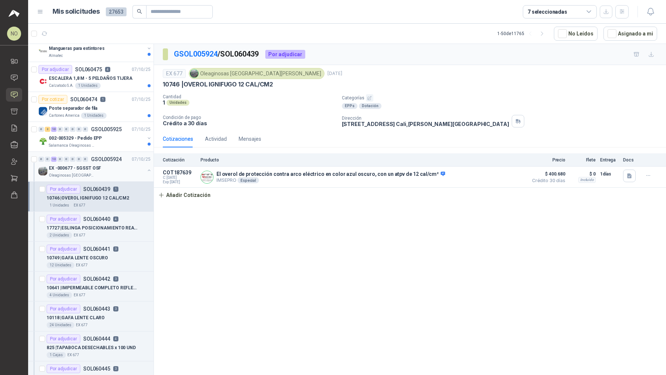
click at [116, 167] on div "EX -000677 - SGSST OSF" at bounding box center [97, 168] width 96 height 9
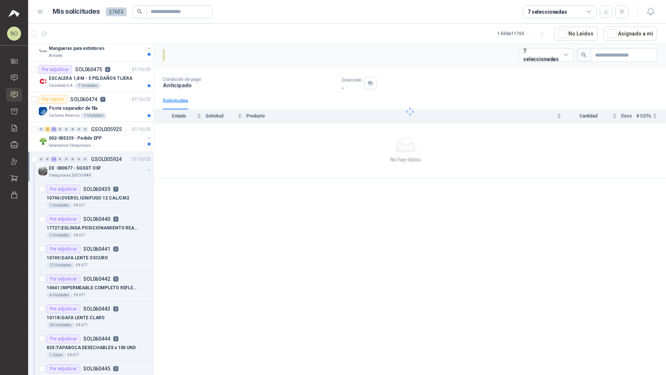
click at [116, 167] on div "EX -000677 - SGSST OSF" at bounding box center [97, 168] width 96 height 9
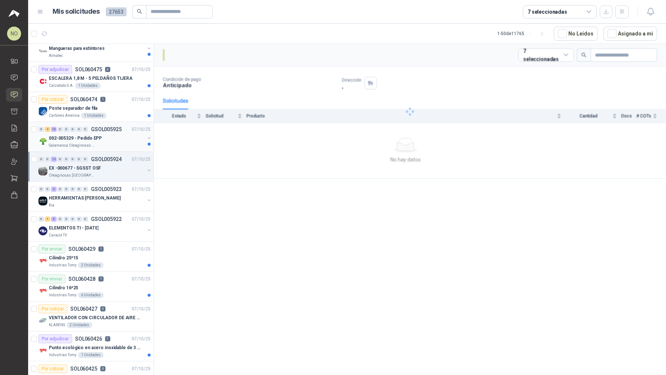
click at [121, 143] on div "Salamanca Oleaginosas SAS" at bounding box center [97, 146] width 96 height 6
click at [118, 107] on div "Poste separador de fila" at bounding box center [100, 108] width 102 height 9
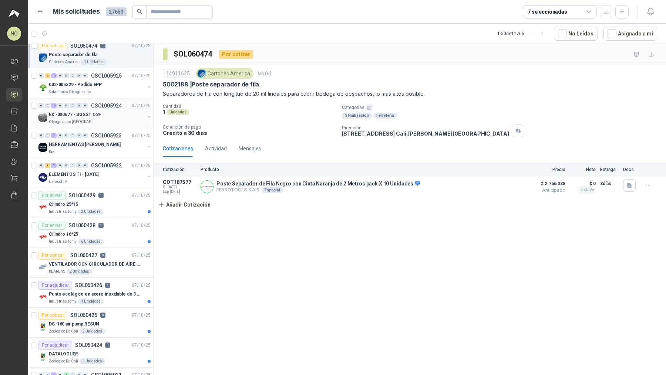
scroll to position [219, 0]
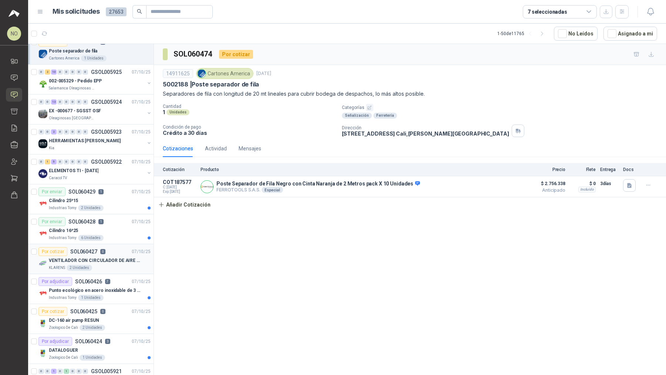
click at [128, 257] on p "VENTILADOR CON CIRCULADOR DE AIRE MULTIPROPOSITO XPOWER DE 14"" at bounding box center [95, 260] width 92 height 7
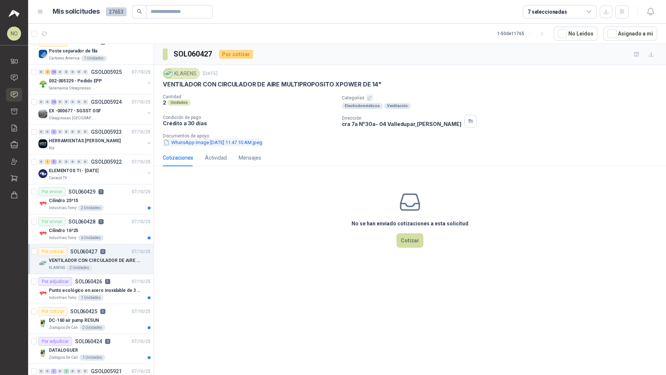
click at [222, 143] on button "WhatsApp Image [DATE] 11.47.10 AM.jpeg" at bounding box center [213, 143] width 100 height 8
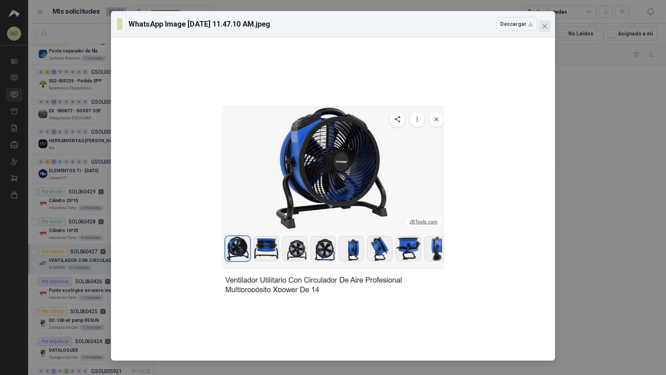
click at [545, 27] on icon "close" at bounding box center [544, 26] width 4 height 4
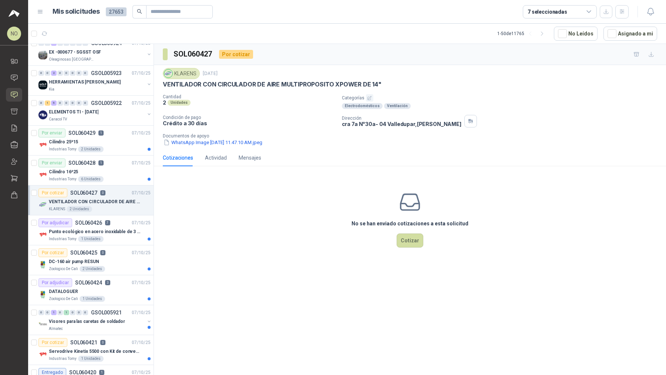
scroll to position [287, 0]
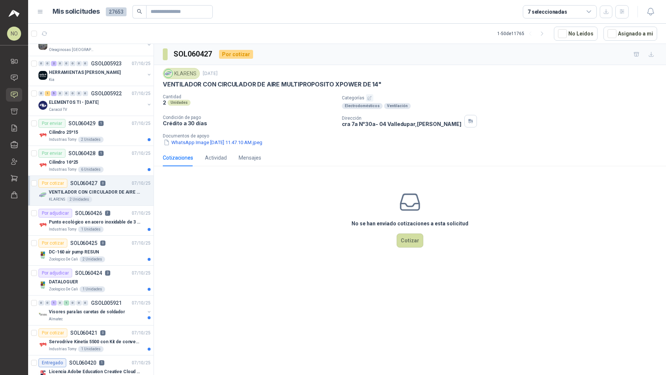
click at [105, 271] on p "3" at bounding box center [107, 273] width 5 height 5
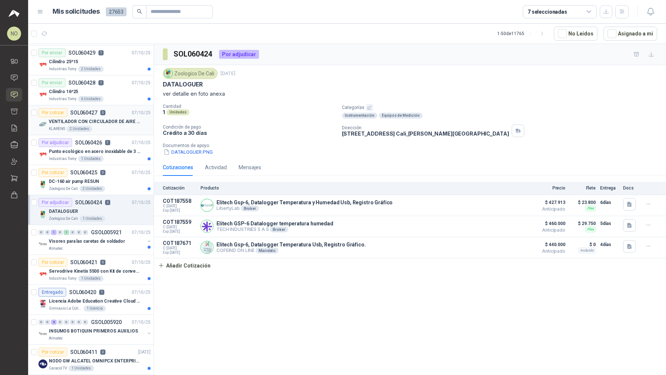
scroll to position [365, 0]
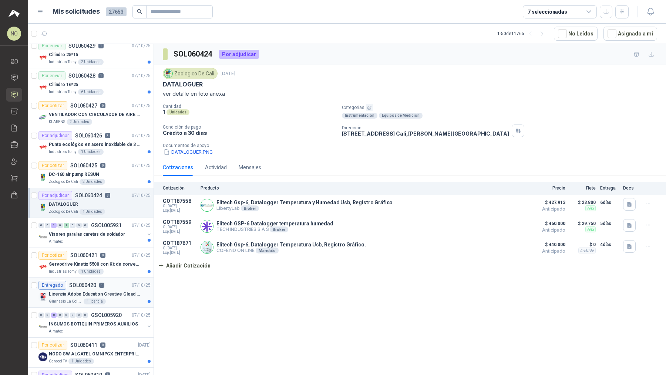
click at [109, 291] on p "Licencia Adobe Education Creative Cloud for enterprise license lab and classroom" at bounding box center [95, 294] width 92 height 7
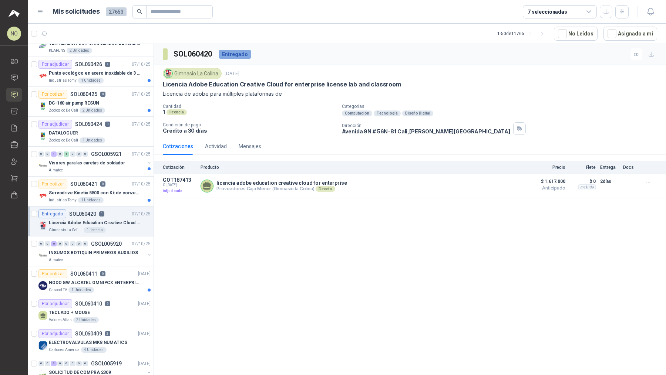
scroll to position [444, 0]
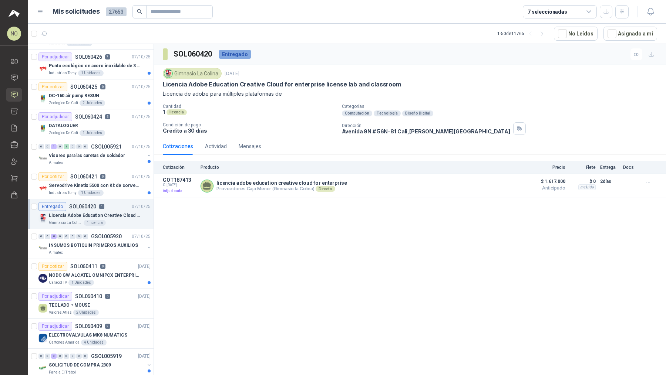
click at [109, 292] on div "Por adjudicar SOL060410 6 [DATE]" at bounding box center [94, 296] width 112 height 9
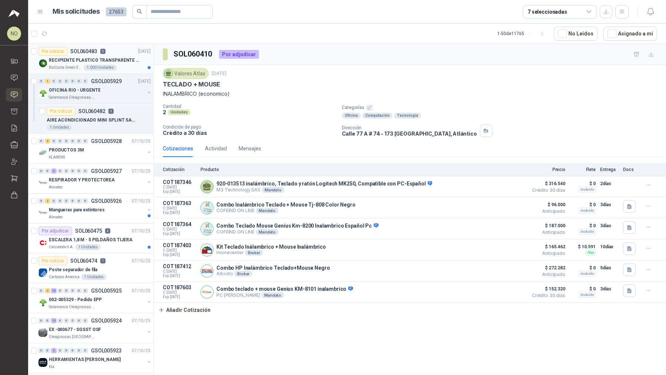
click at [124, 58] on p "RECIPIENTE PLASTICO TRANSPARENTE 500 ML" at bounding box center [95, 60] width 92 height 7
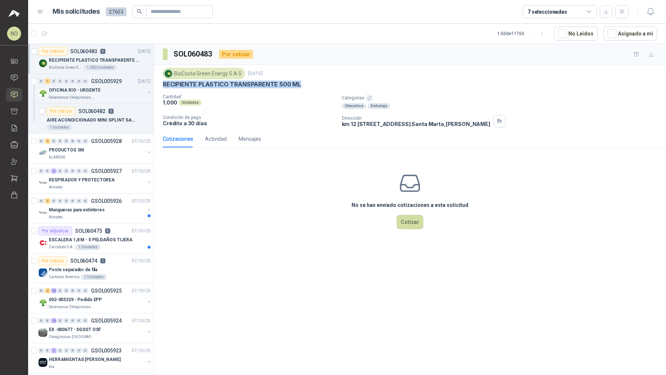
drag, startPoint x: 162, startPoint y: 83, endPoint x: 315, endPoint y: 84, distance: 153.1
click at [315, 84] on div "BioCosta [PERSON_NAME] Energy S.A.S [DATE] RECIPIENTE PLASTICO TRANSPARENTE 500…" at bounding box center [410, 97] width 512 height 65
click at [124, 238] on p "ESCALERA 1,8 M - 5 PELDAÑOS TIJERA" at bounding box center [91, 240] width 84 height 7
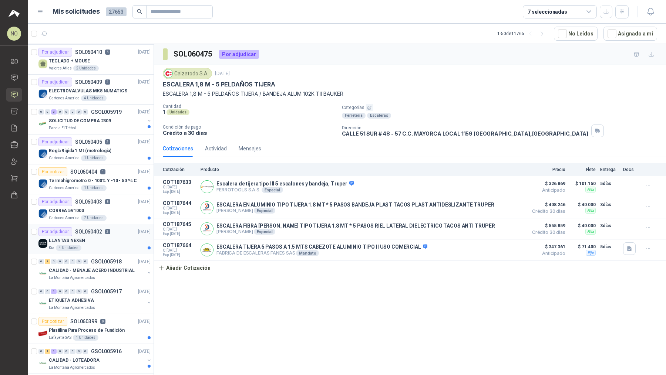
scroll to position [696, 0]
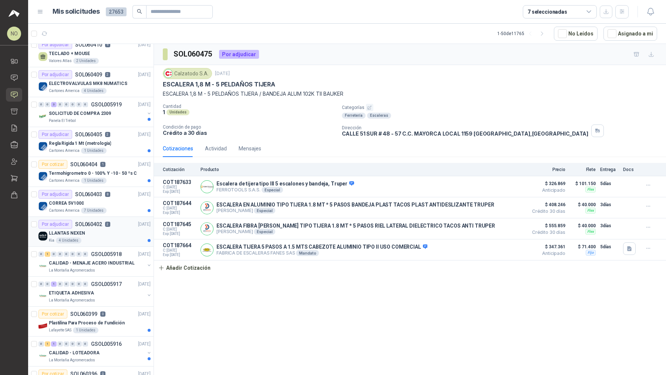
click at [120, 238] on div "Kia 4 Unidades" at bounding box center [100, 241] width 102 height 6
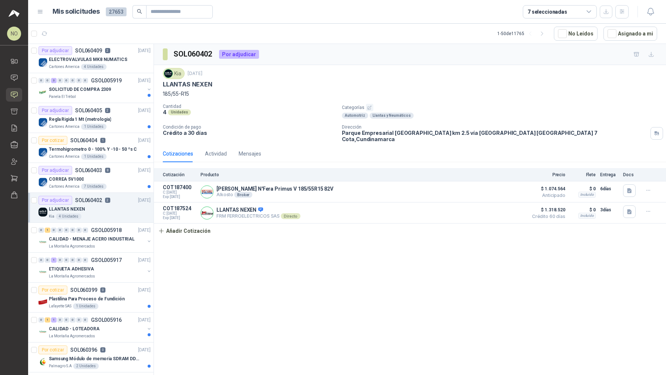
scroll to position [729, 0]
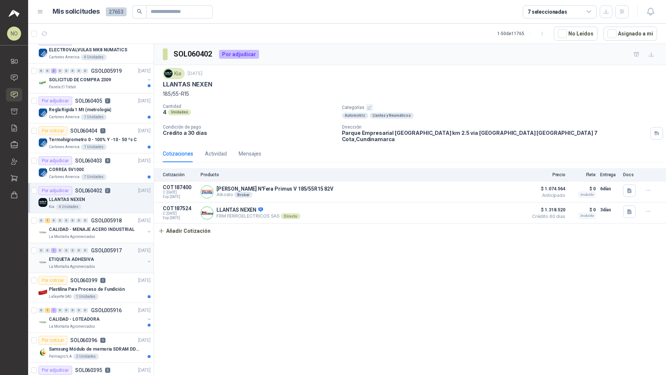
click at [116, 255] on div "ETIQUETA ADHESIVA" at bounding box center [97, 259] width 96 height 9
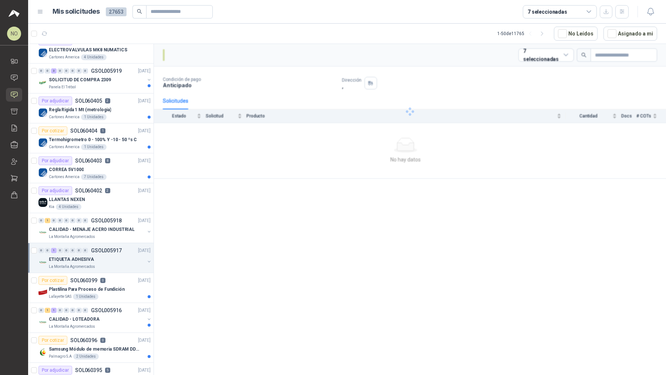
click at [116, 255] on div "ETIQUETA ADHESIVA" at bounding box center [97, 259] width 96 height 9
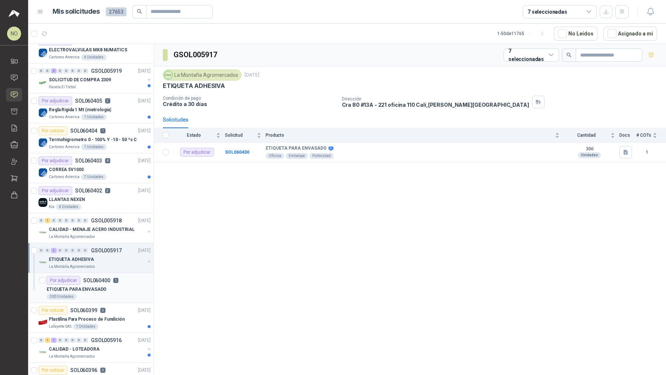
click at [112, 285] on div "ETIQUETA PARA ENVASADO" at bounding box center [99, 289] width 104 height 9
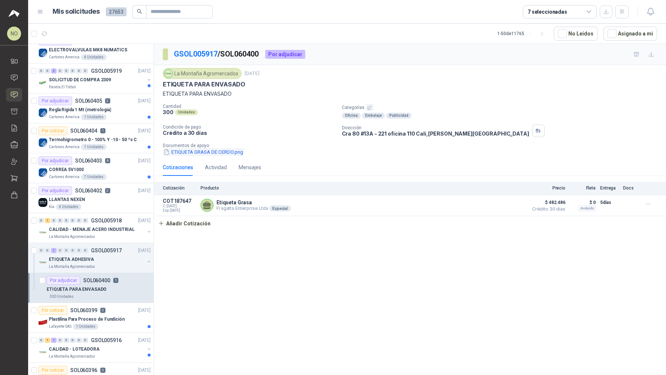
click at [224, 152] on button "ETIQUETA GRASA DE CERDO.png" at bounding box center [203, 152] width 81 height 8
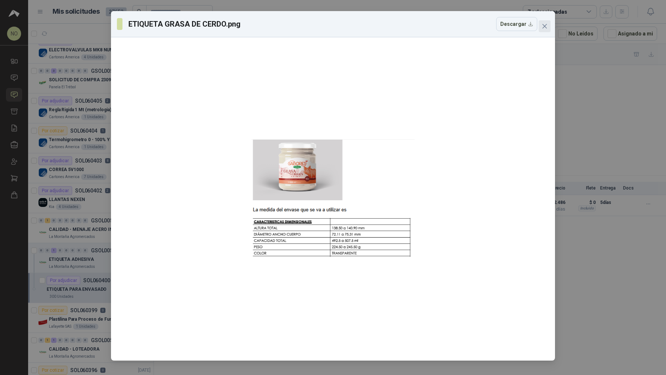
click at [544, 28] on icon "close" at bounding box center [544, 26] width 6 height 6
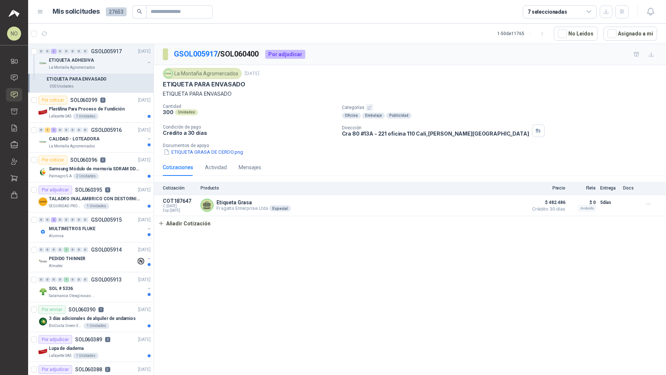
scroll to position [968, 0]
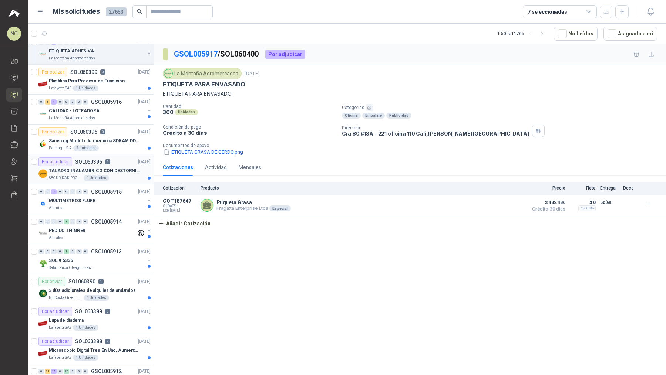
click at [114, 158] on div "Por adjudicar SOL060395 5 [DATE]" at bounding box center [94, 162] width 112 height 9
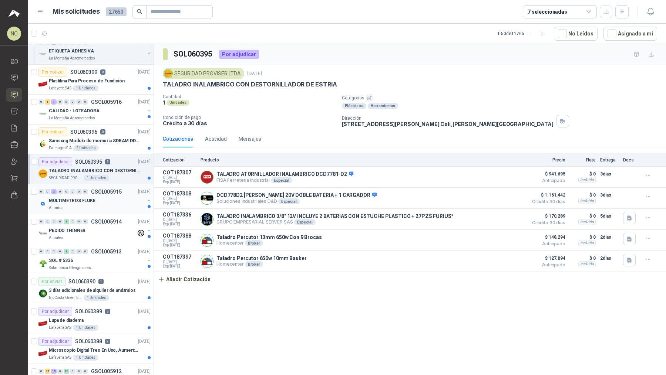
click at [111, 197] on div "MULTIMETROS FLUKE" at bounding box center [97, 200] width 96 height 9
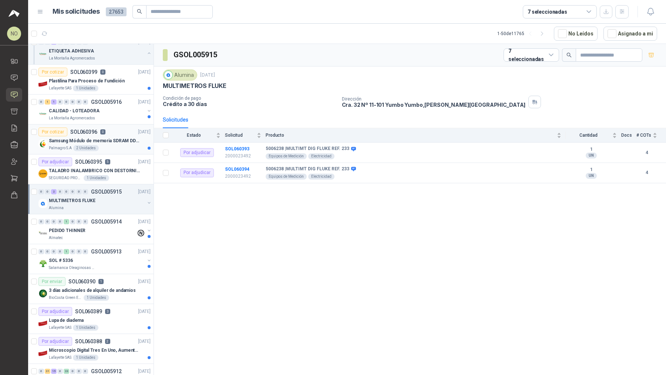
click at [113, 138] on p "Samsung Módulo de memoria SDRAM DDR4 M393A2G40DB0 de 16 GB M393A2G40DB0-CPB" at bounding box center [95, 141] width 92 height 7
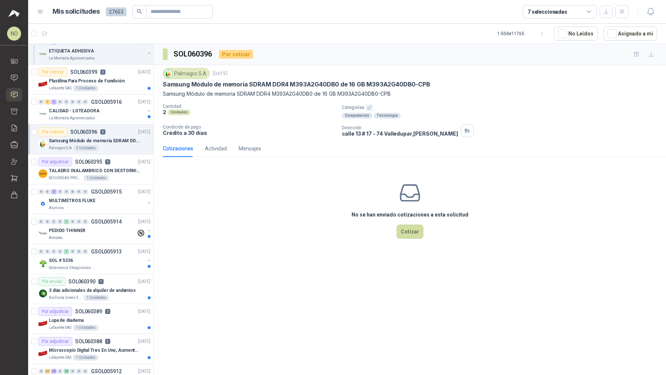
drag, startPoint x: 165, startPoint y: 84, endPoint x: 444, endPoint y: 84, distance: 279.2
click at [444, 84] on div "Samsung Módulo de memoria SDRAM DDR4 M393A2G40DB0 de 16 GB M393A2G40DB0-CPB" at bounding box center [410, 85] width 494 height 8
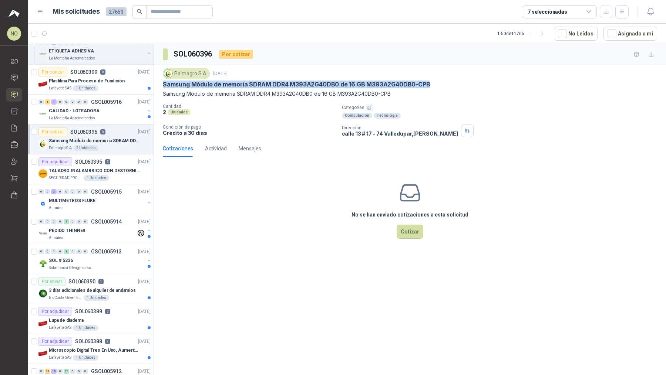
drag, startPoint x: 164, startPoint y: 84, endPoint x: 435, endPoint y: 83, distance: 271.1
click at [436, 84] on div "Samsung Módulo de memoria SDRAM DDR4 M393A2G40DB0 de 16 GB M393A2G40DB0-CPB" at bounding box center [410, 85] width 494 height 8
